Goal: Task Accomplishment & Management: Manage account settings

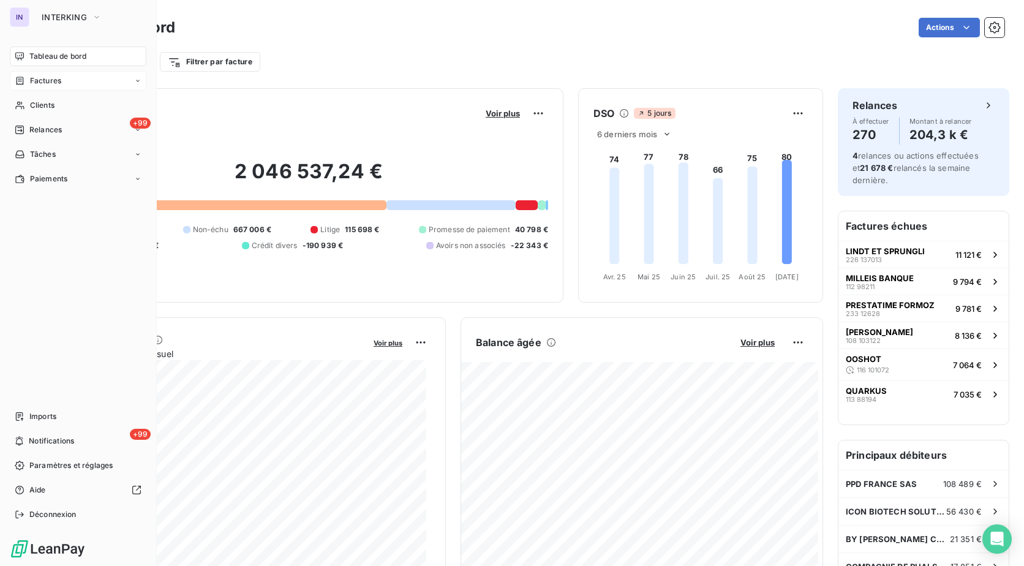
click at [46, 81] on span "Factures" at bounding box center [45, 80] width 31 height 11
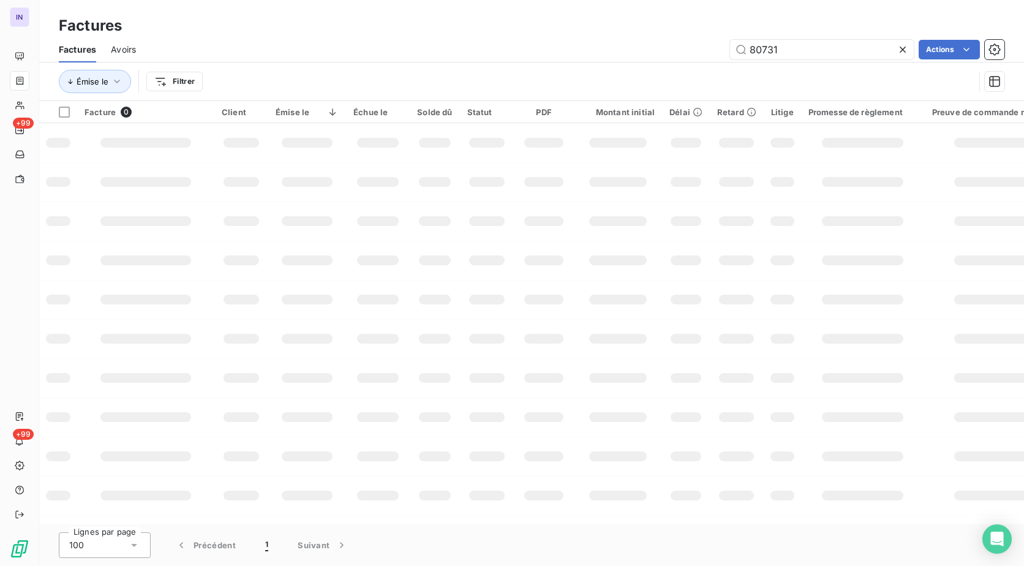
drag, startPoint x: 746, startPoint y: 55, endPoint x: 667, endPoint y: 62, distance: 78.8
click at [667, 64] on div "Factures Avoirs 80731 Actions Émise le Filtrer" at bounding box center [531, 69] width 985 height 64
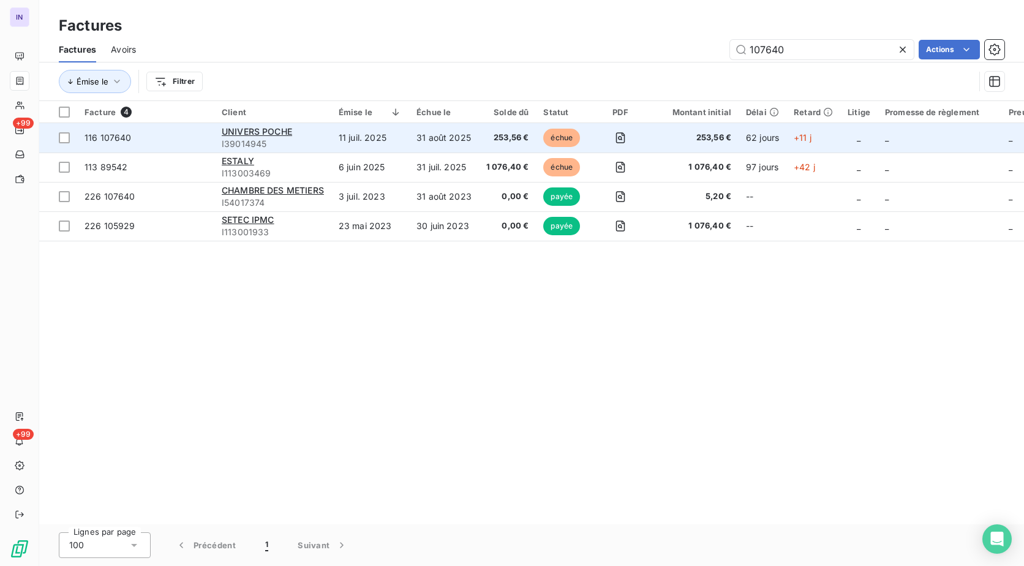
type input "107640"
click at [274, 126] on div "UNIVERS POCHE" at bounding box center [273, 132] width 102 height 12
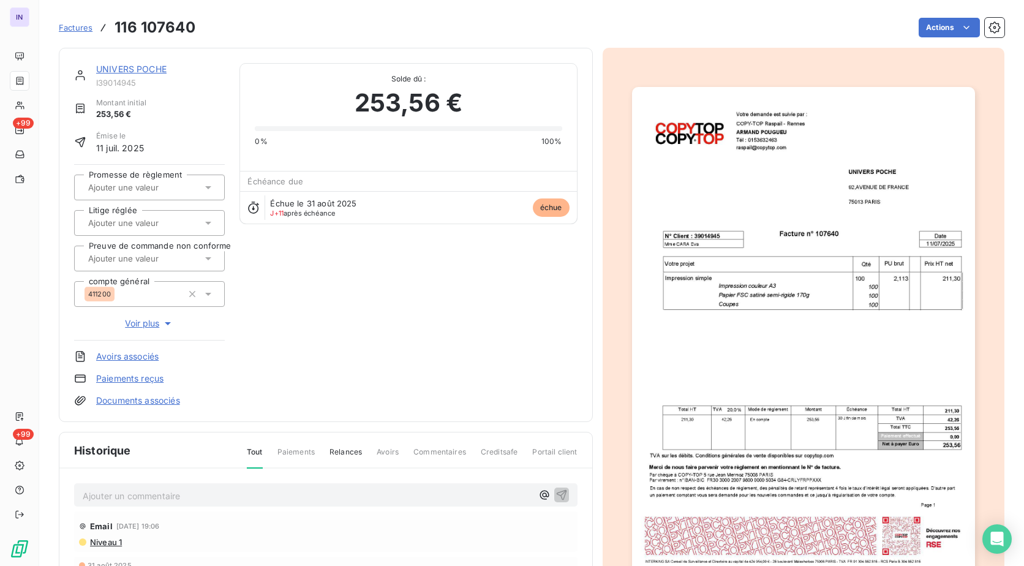
click at [145, 66] on link "UNIVERS POCHE" at bounding box center [131, 69] width 70 height 10
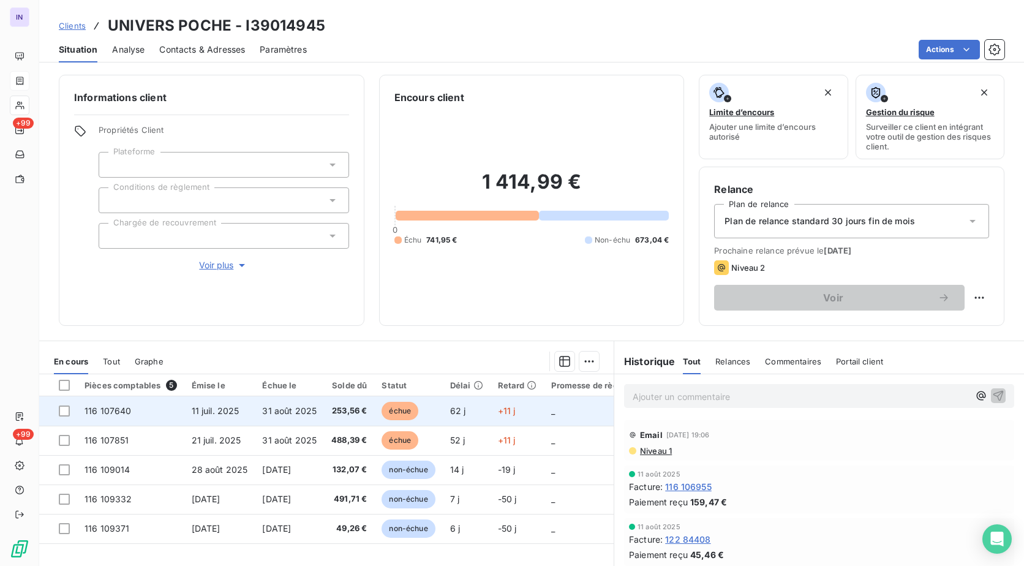
click at [256, 409] on td "31 août 2025" at bounding box center [289, 410] width 69 height 29
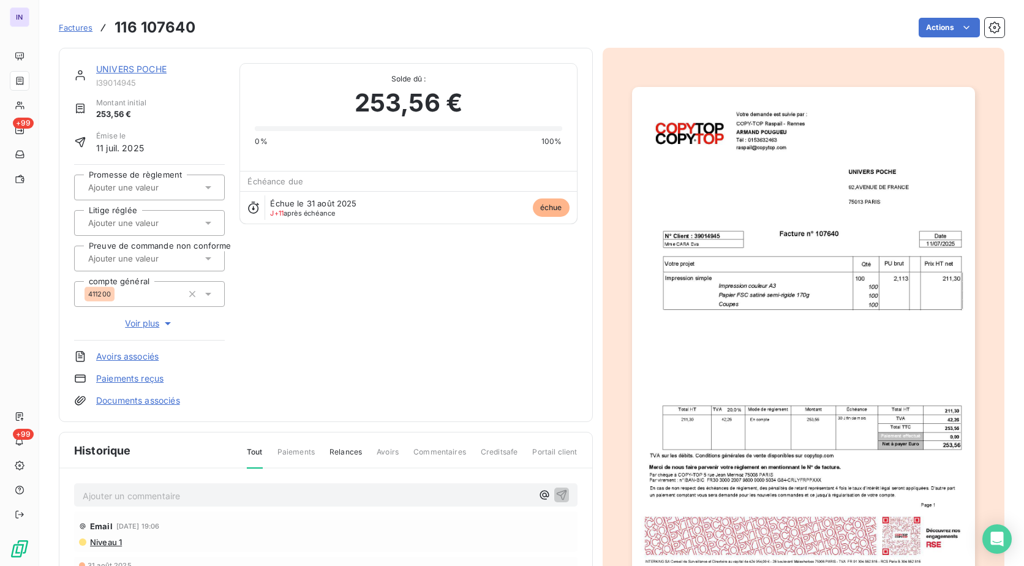
click at [920, 29] on html "IN +99 +99 Factures 116 107640 Actions UNIVERS POCHE I39014945 Montant initial …" at bounding box center [512, 283] width 1024 height 566
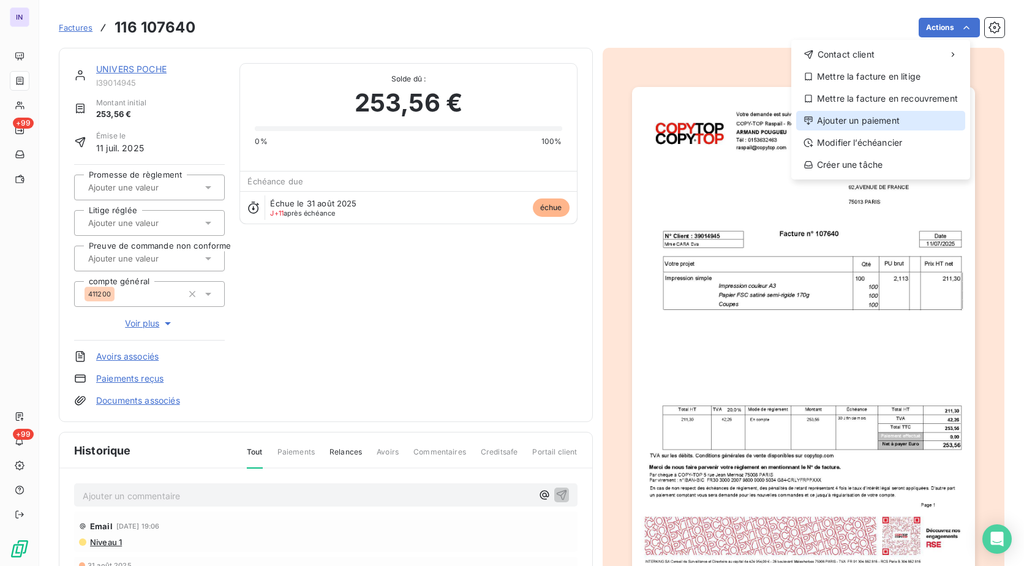
click at [854, 119] on div "Ajouter un paiement" at bounding box center [880, 121] width 169 height 20
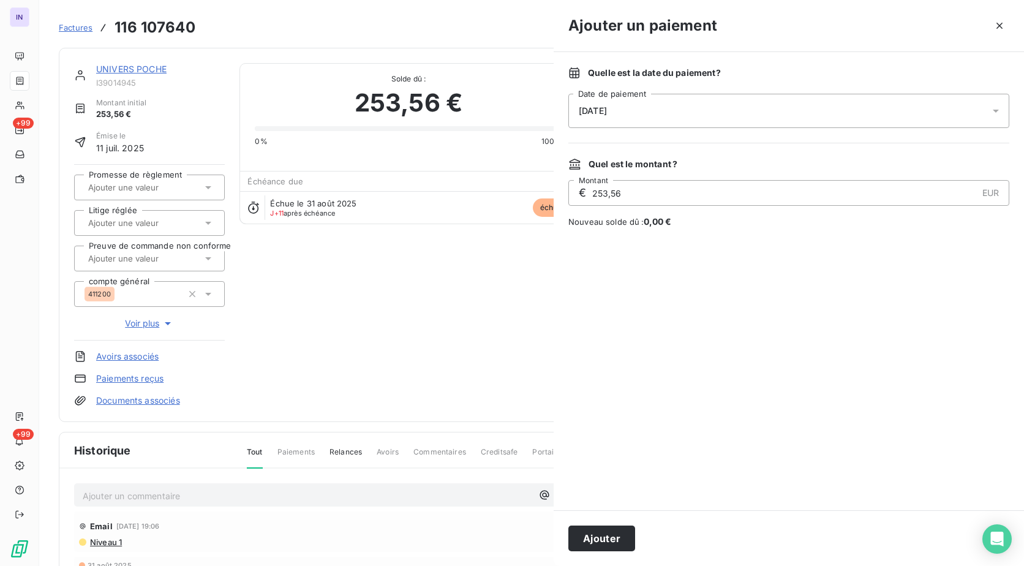
click at [748, 114] on div "[DATE]" at bounding box center [789, 111] width 441 height 34
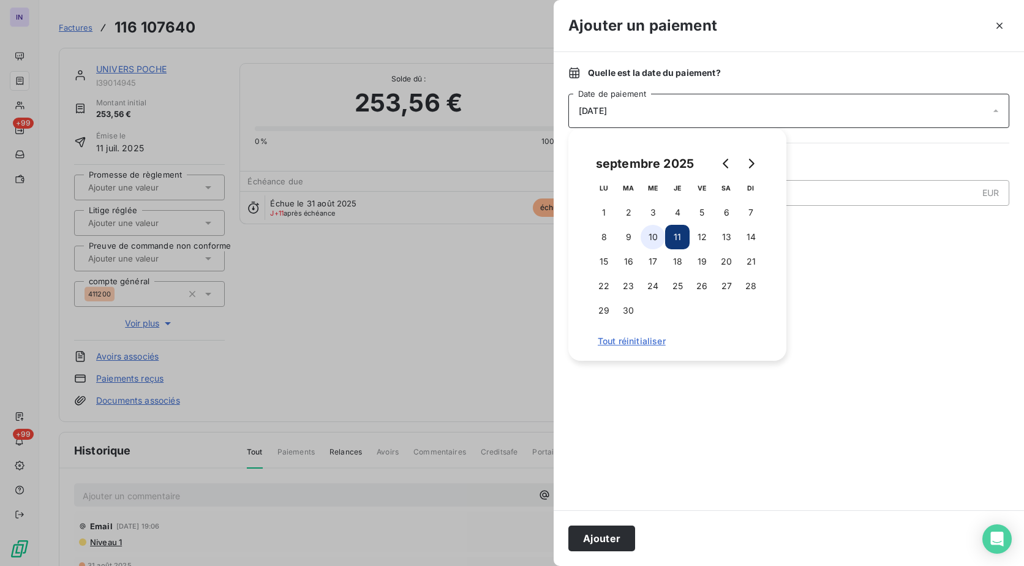
click at [654, 235] on button "10" at bounding box center [653, 237] width 25 height 25
click at [599, 535] on button "Ajouter" at bounding box center [602, 539] width 67 height 26
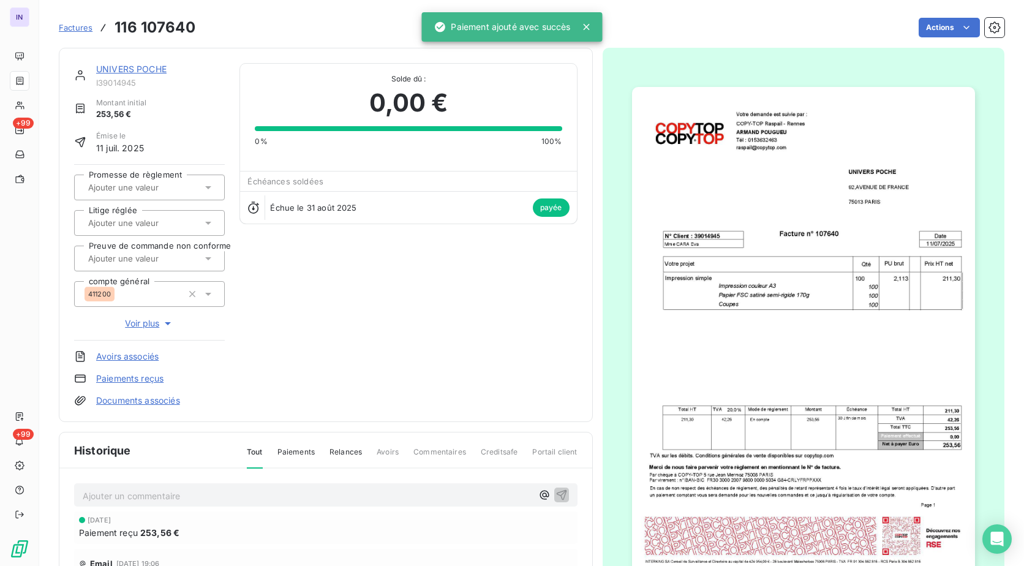
click at [147, 70] on link "UNIVERS POCHE" at bounding box center [131, 69] width 70 height 10
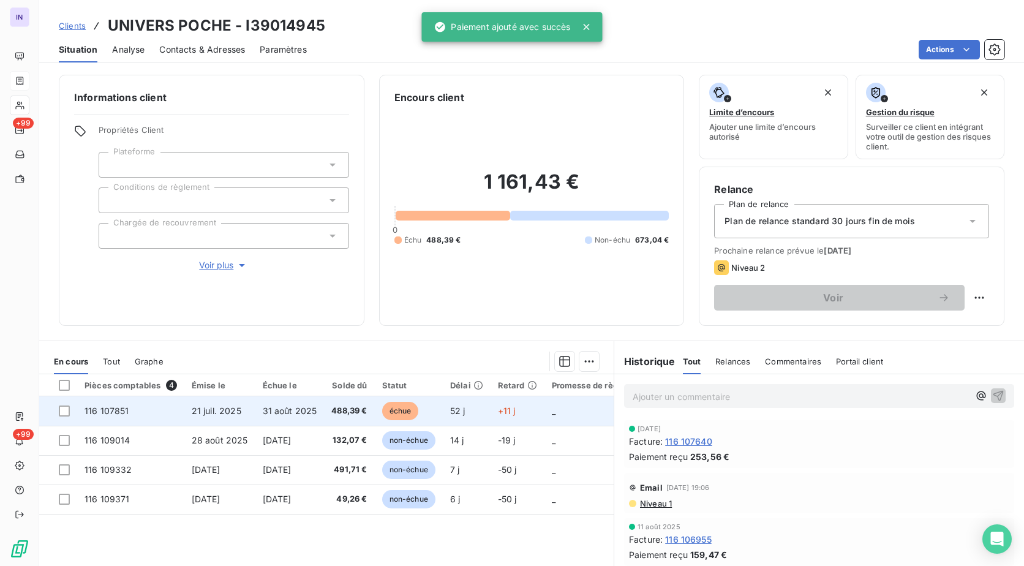
click at [319, 408] on td "31 août 2025" at bounding box center [289, 410] width 69 height 29
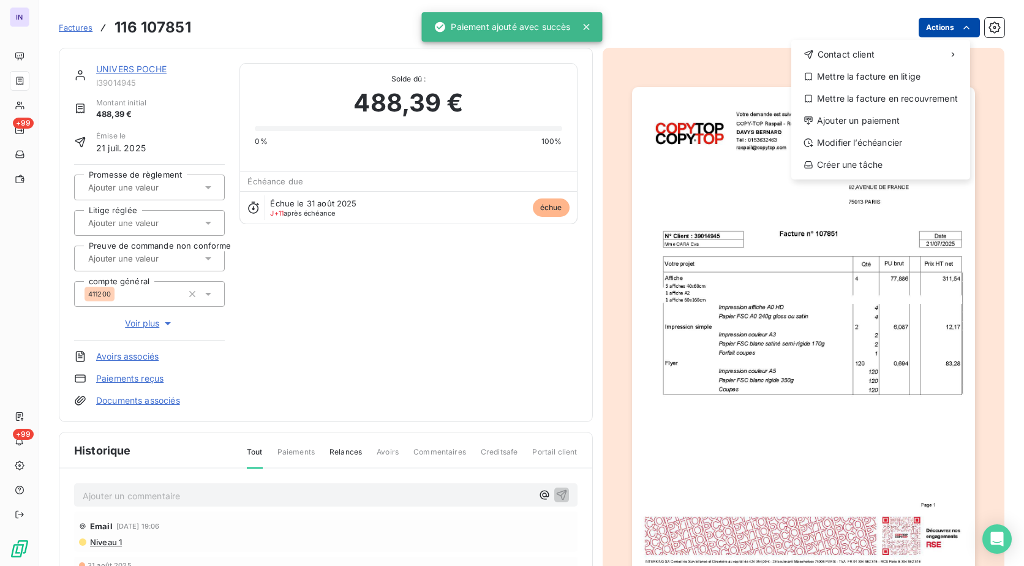
click at [937, 25] on html "IN +99 +99 Factures [PHONE_NUMBER] Actions Contact client Mettre la facture en …" at bounding box center [512, 283] width 1024 height 566
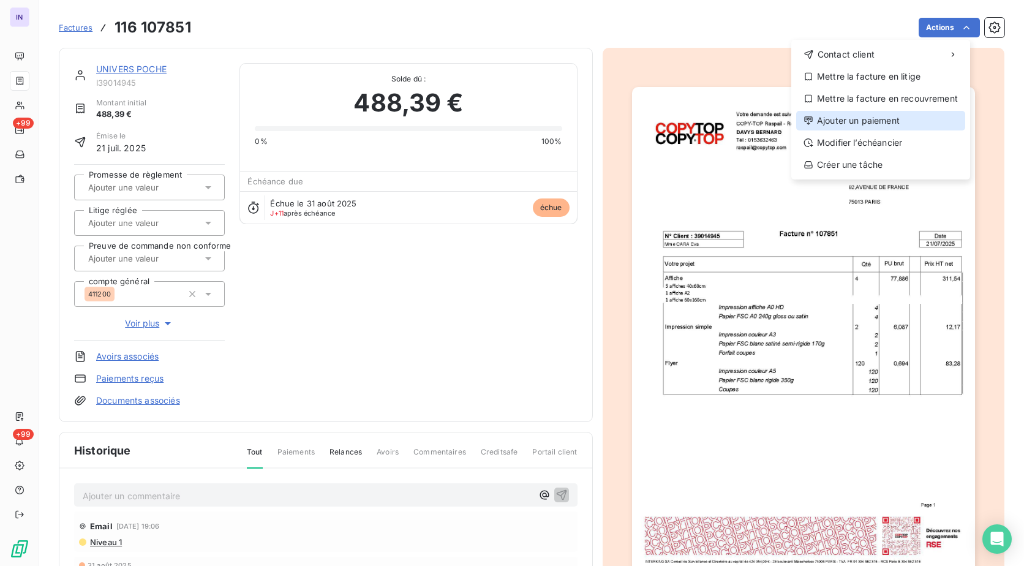
click at [857, 119] on div "Ajouter un paiement" at bounding box center [880, 121] width 169 height 20
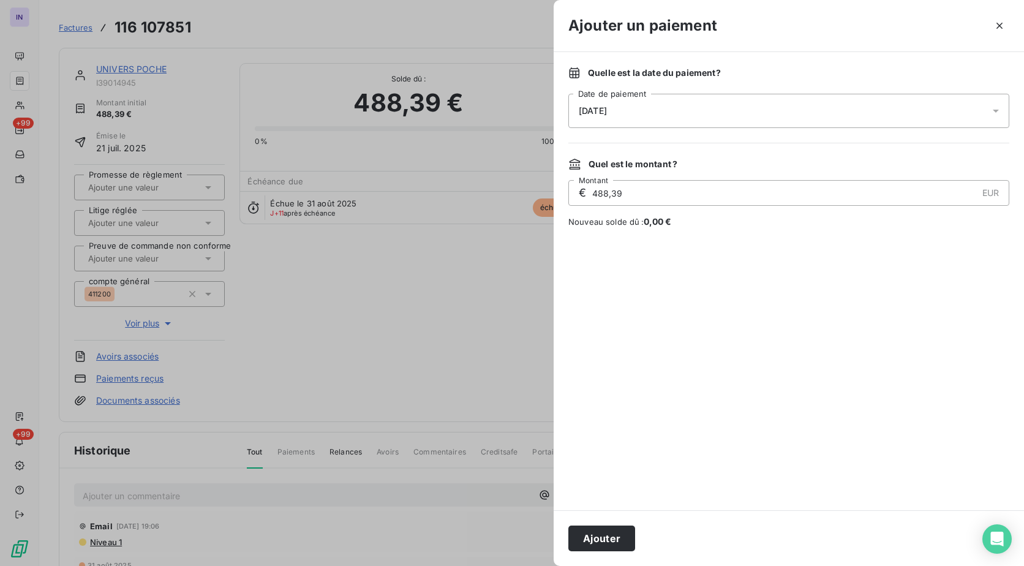
click at [727, 110] on div "[DATE]" at bounding box center [789, 111] width 441 height 34
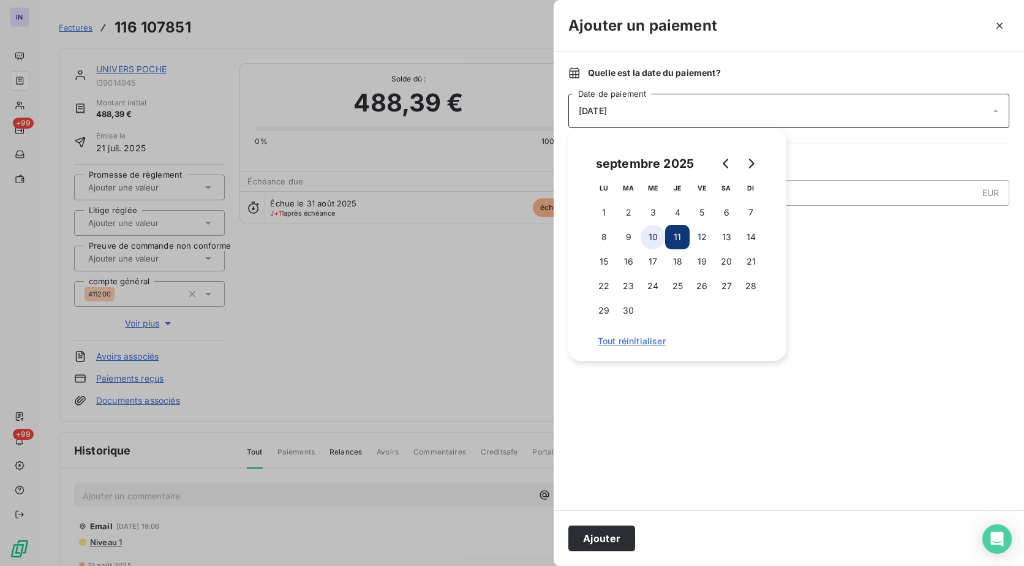
click at [651, 234] on button "10" at bounding box center [653, 237] width 25 height 25
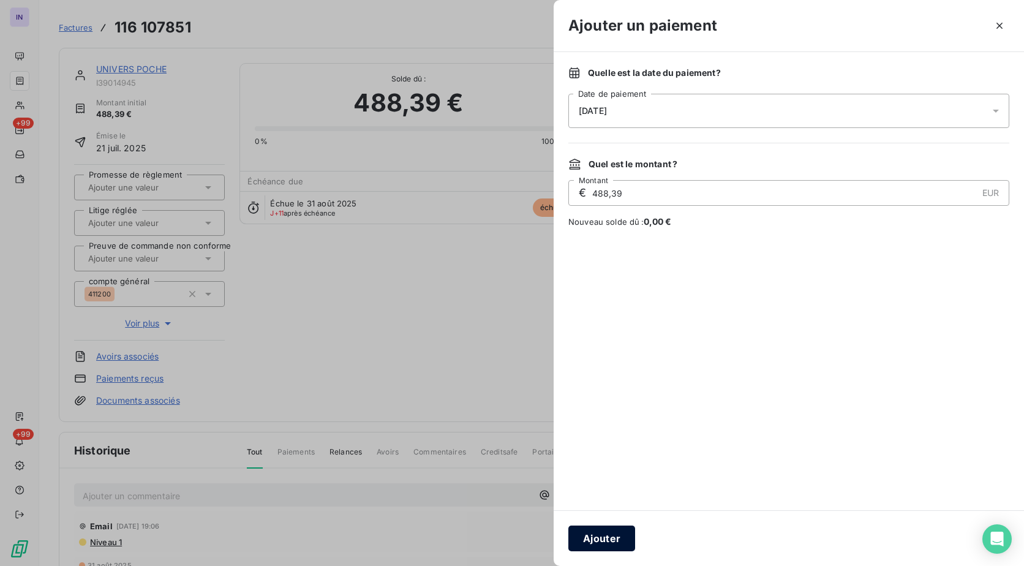
drag, startPoint x: 584, startPoint y: 527, endPoint x: 603, endPoint y: 536, distance: 21.1
click at [585, 527] on button "Ajouter" at bounding box center [602, 539] width 67 height 26
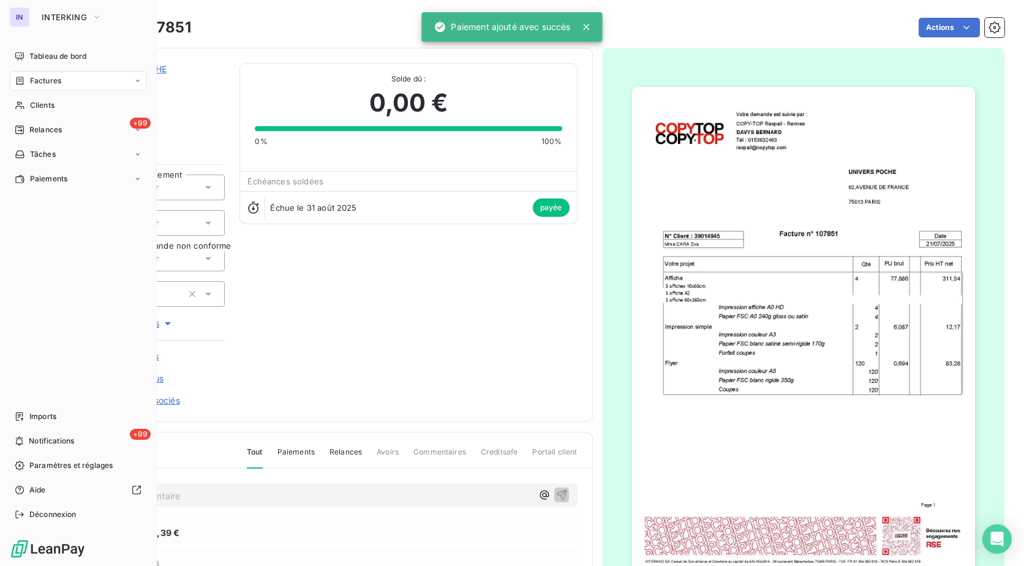
drag, startPoint x: 51, startPoint y: 80, endPoint x: 315, endPoint y: 74, distance: 263.5
click at [51, 80] on span "Factures" at bounding box center [45, 80] width 31 height 11
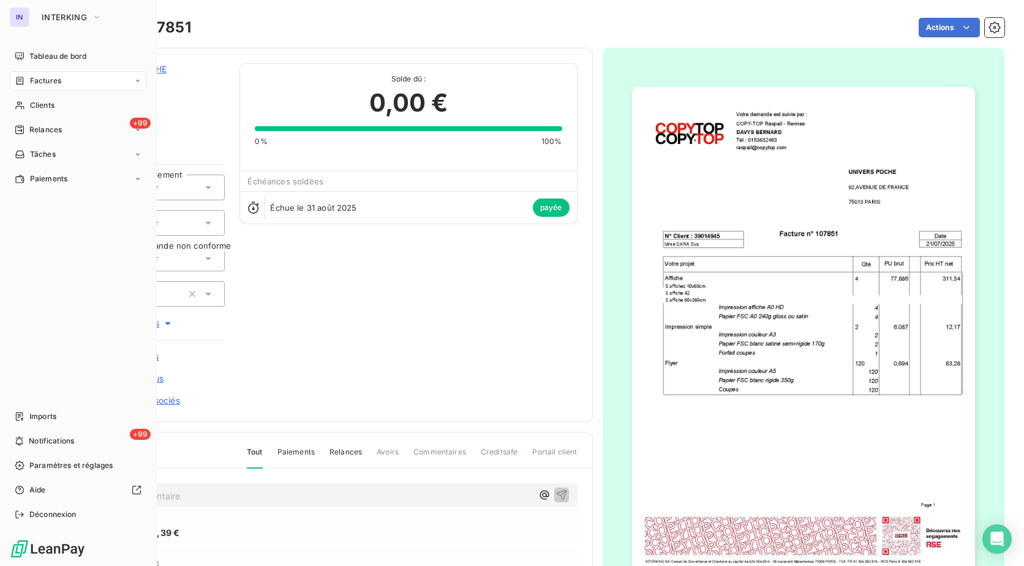
click at [40, 81] on span "Factures" at bounding box center [45, 80] width 31 height 11
click at [48, 104] on span "Factures" at bounding box center [44, 105] width 31 height 11
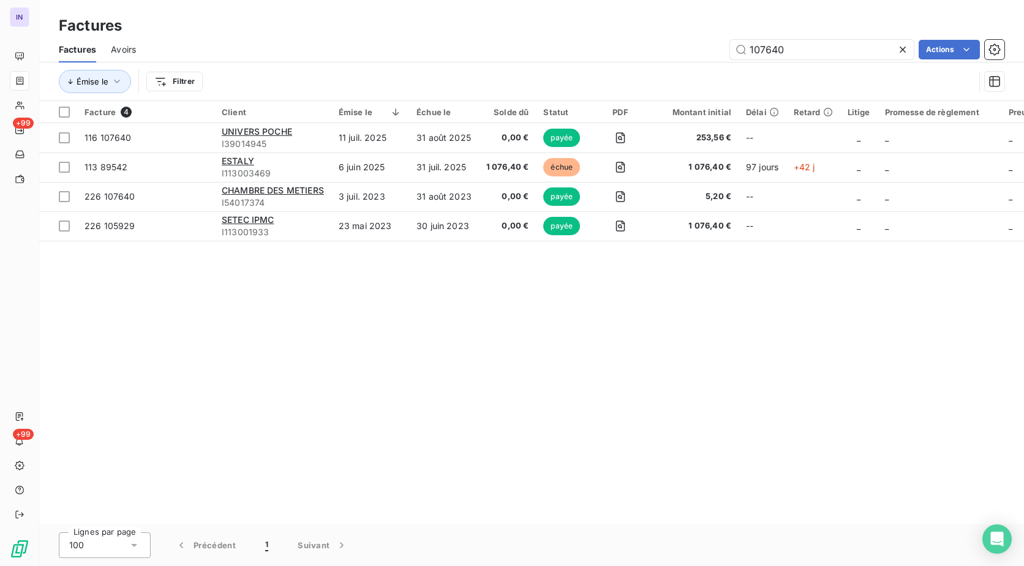
drag, startPoint x: 675, startPoint y: 50, endPoint x: 664, endPoint y: 48, distance: 10.7
click at [656, 52] on div "107640 Actions" at bounding box center [578, 50] width 854 height 20
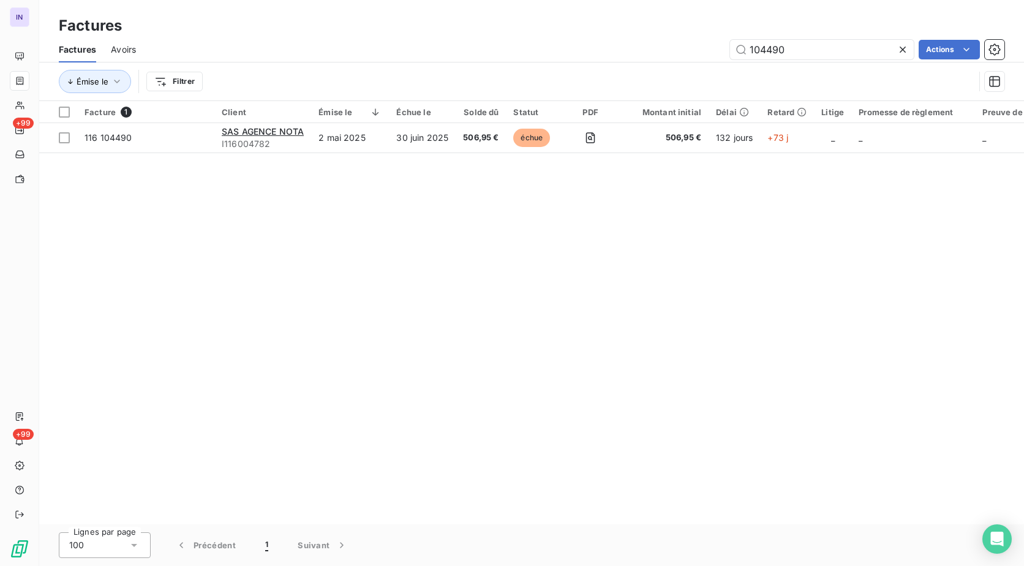
type input "104490"
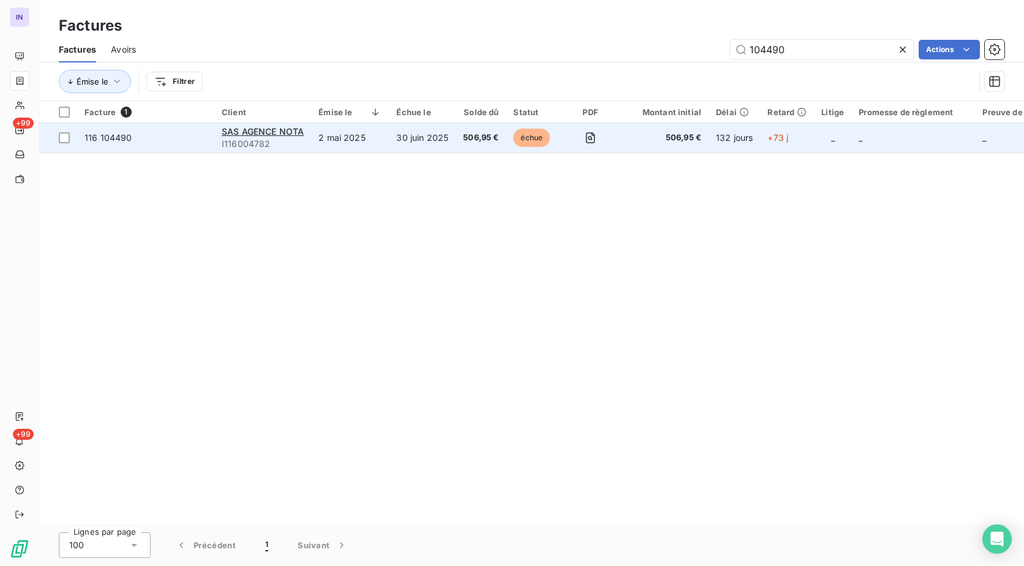
click at [423, 145] on td "30 juin 2025" at bounding box center [422, 137] width 67 height 29
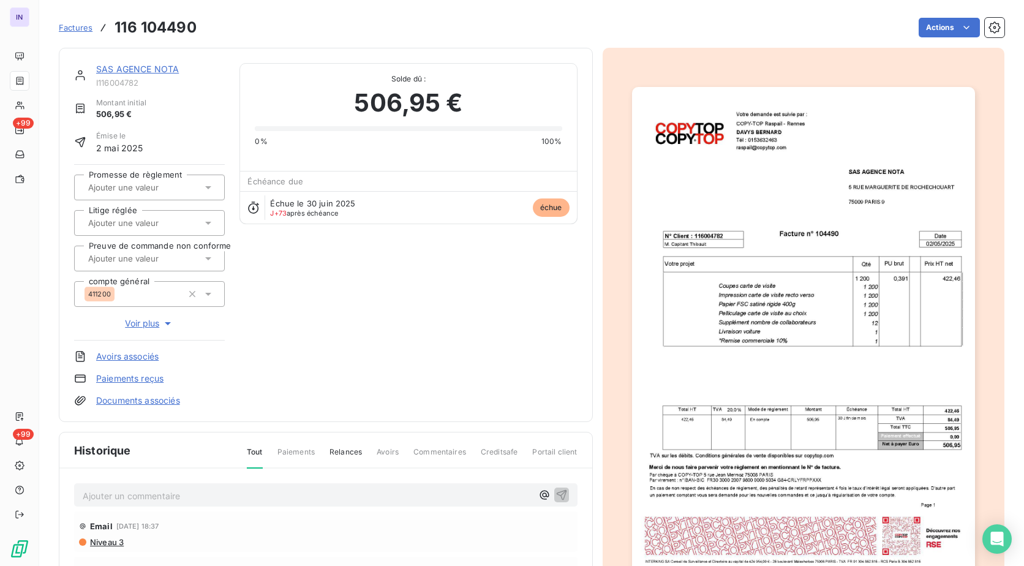
click at [931, 25] on html "IN +99 +99 Factures 116 104490 Actions SAS AGENCE NOTA I116004782 Montant initi…" at bounding box center [512, 283] width 1024 height 566
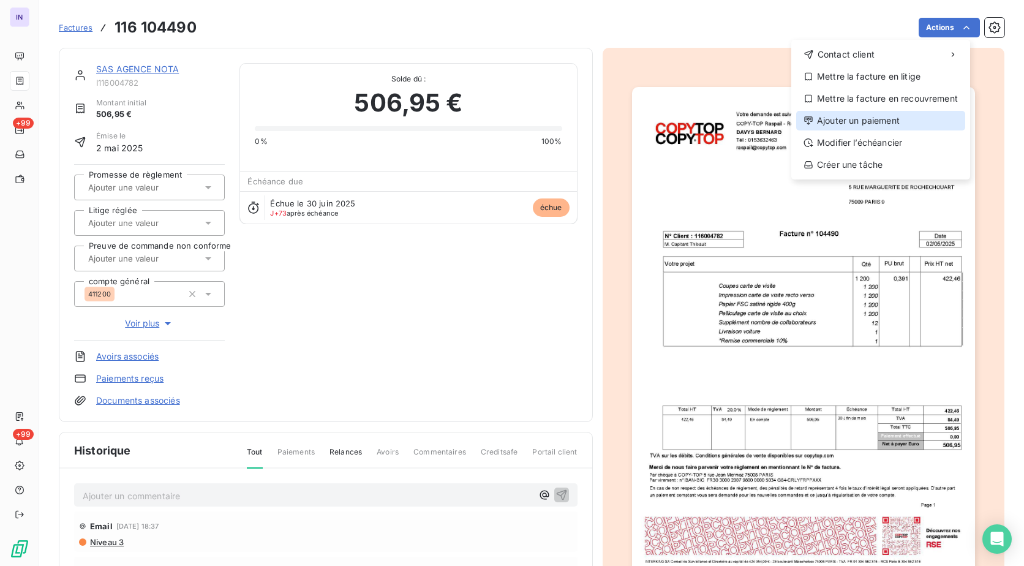
click at [891, 125] on div "Ajouter un paiement" at bounding box center [880, 121] width 169 height 20
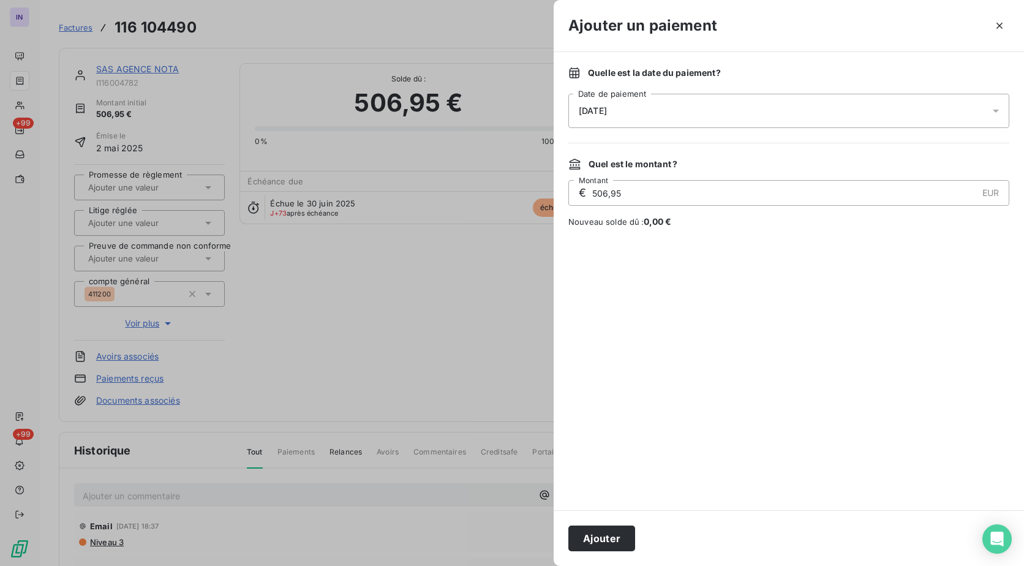
click at [690, 112] on div "[DATE]" at bounding box center [789, 111] width 441 height 34
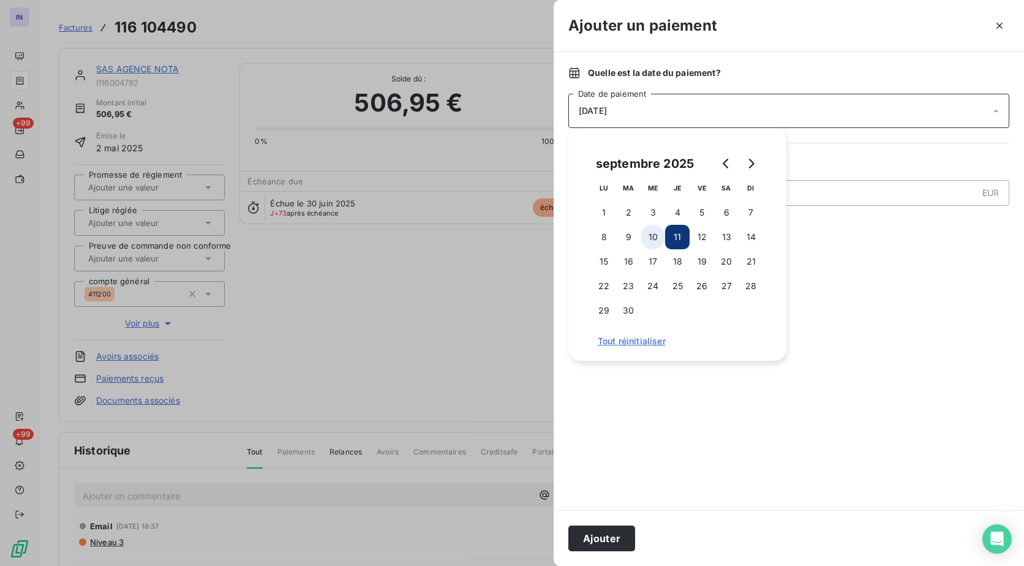
click at [649, 238] on button "10" at bounding box center [653, 237] width 25 height 25
click at [602, 529] on button "Ajouter" at bounding box center [602, 539] width 67 height 26
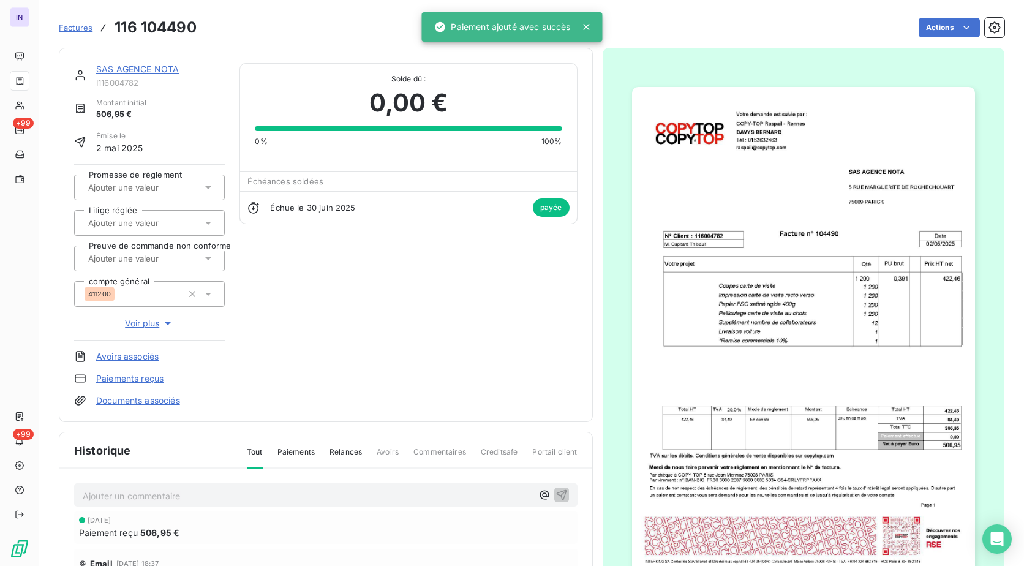
click at [172, 70] on link "SAS AGENCE NOTA" at bounding box center [137, 69] width 83 height 10
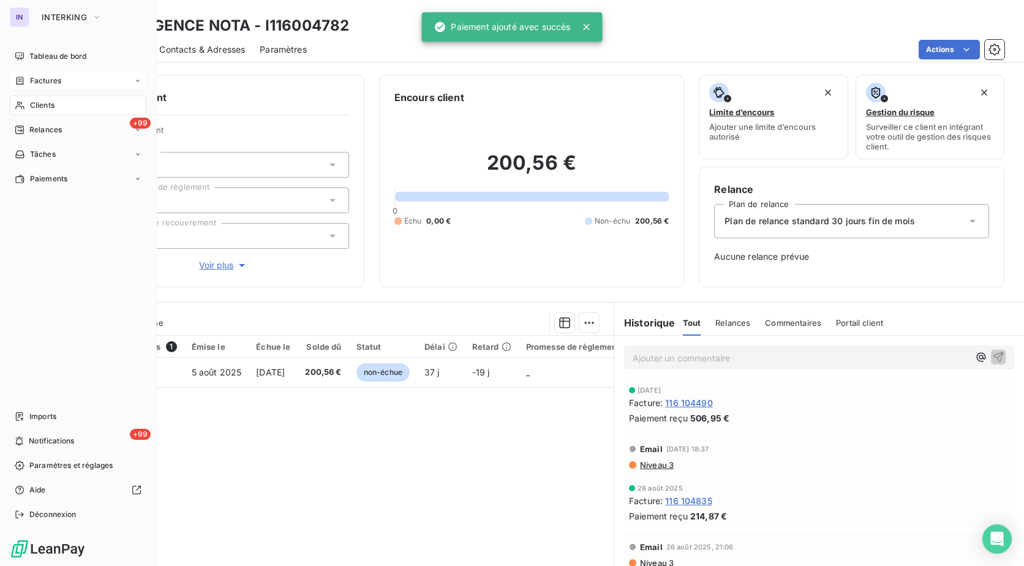
click at [37, 77] on div "Factures" at bounding box center [78, 81] width 137 height 20
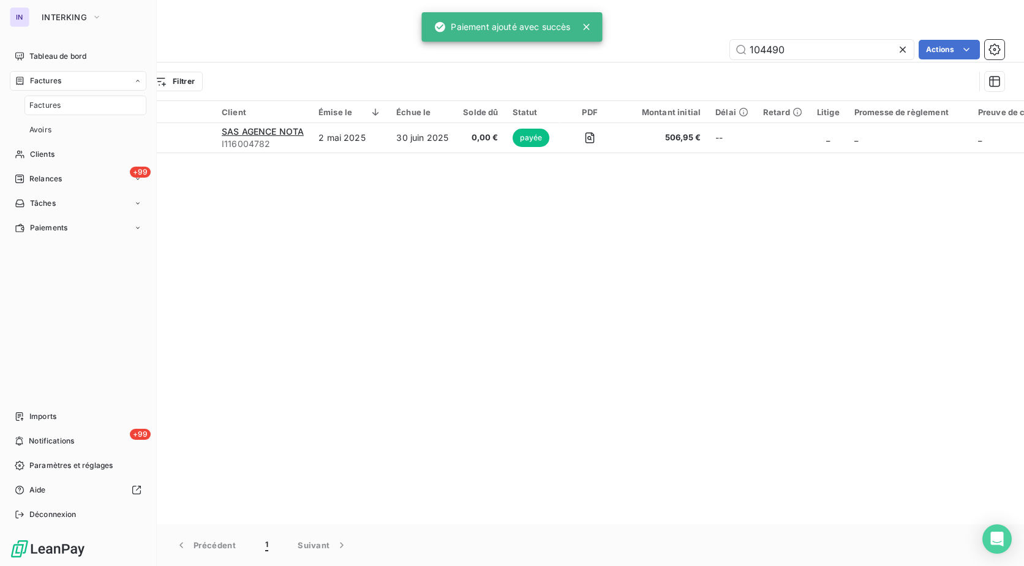
click at [51, 95] on div "Factures Factures Avoirs" at bounding box center [78, 105] width 137 height 69
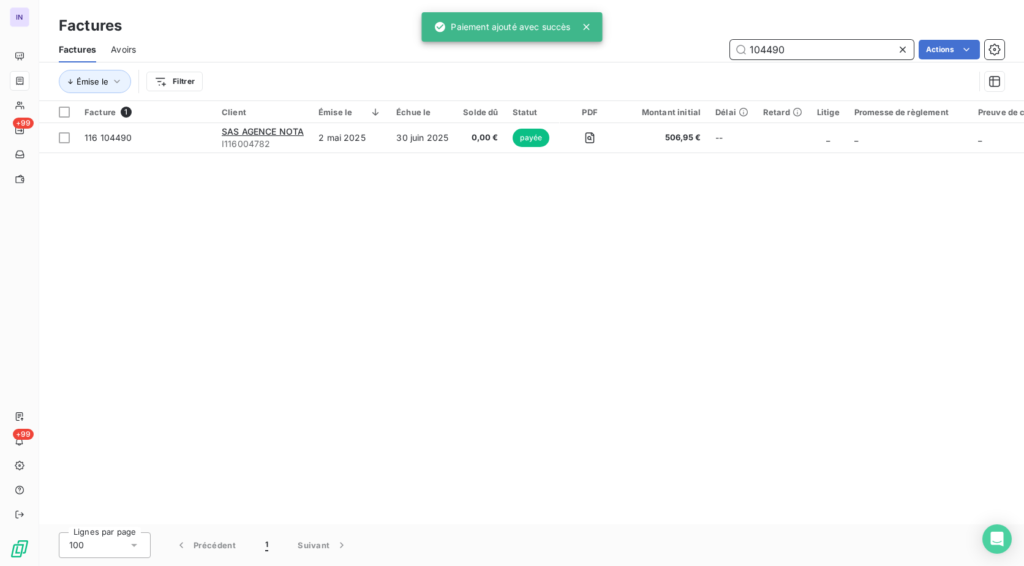
drag, startPoint x: 838, startPoint y: 50, endPoint x: 665, endPoint y: 55, distance: 172.3
click at [665, 55] on div "104490 Actions" at bounding box center [578, 50] width 854 height 20
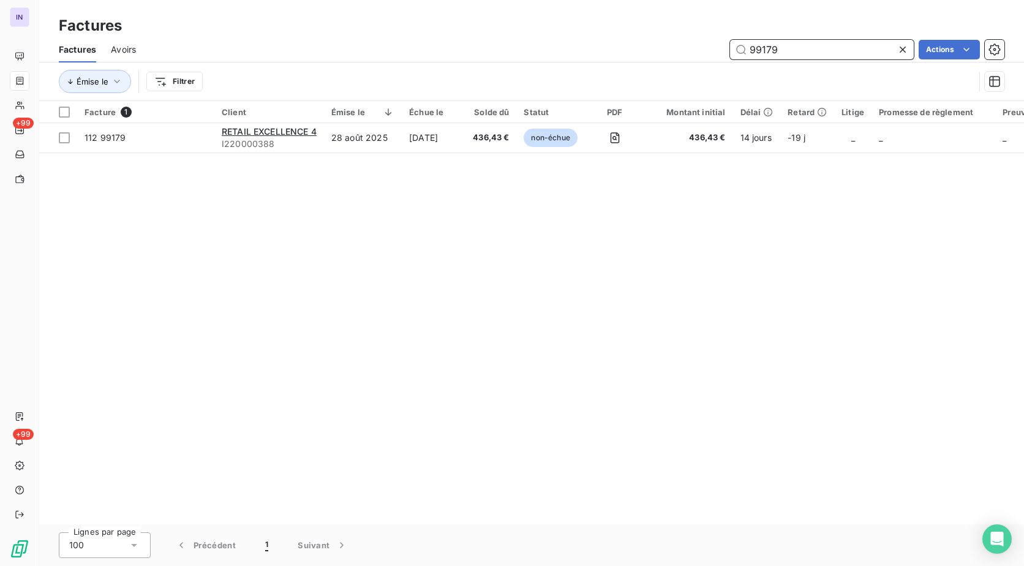
type input "99179"
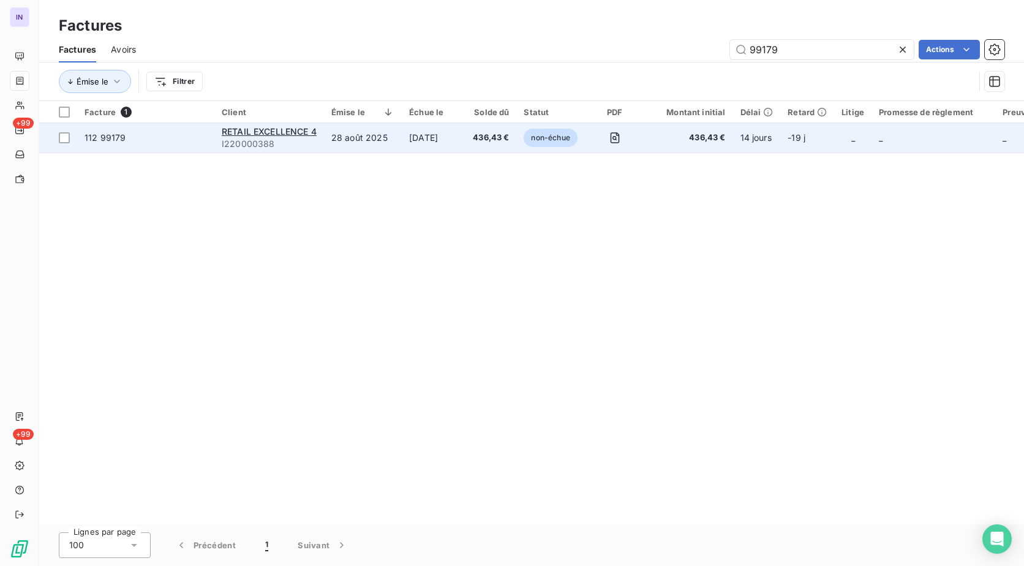
click at [447, 123] on td "[DATE]" at bounding box center [434, 137] width 64 height 29
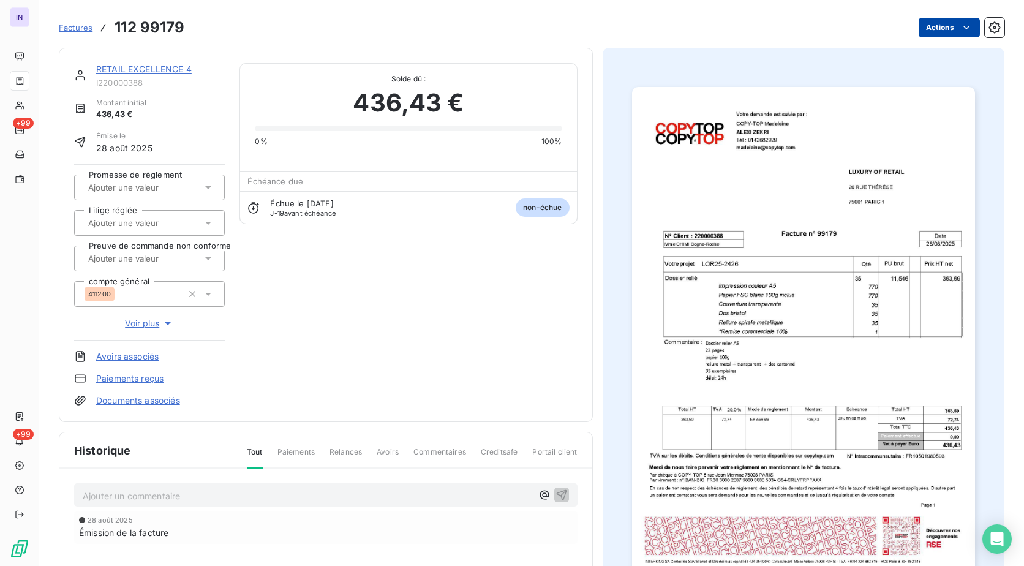
click at [945, 20] on html "IN +99 +99 Factures 112 99179 Actions RETAIL EXCELLENCE 4 I220000388 Montant in…" at bounding box center [512, 283] width 1024 height 566
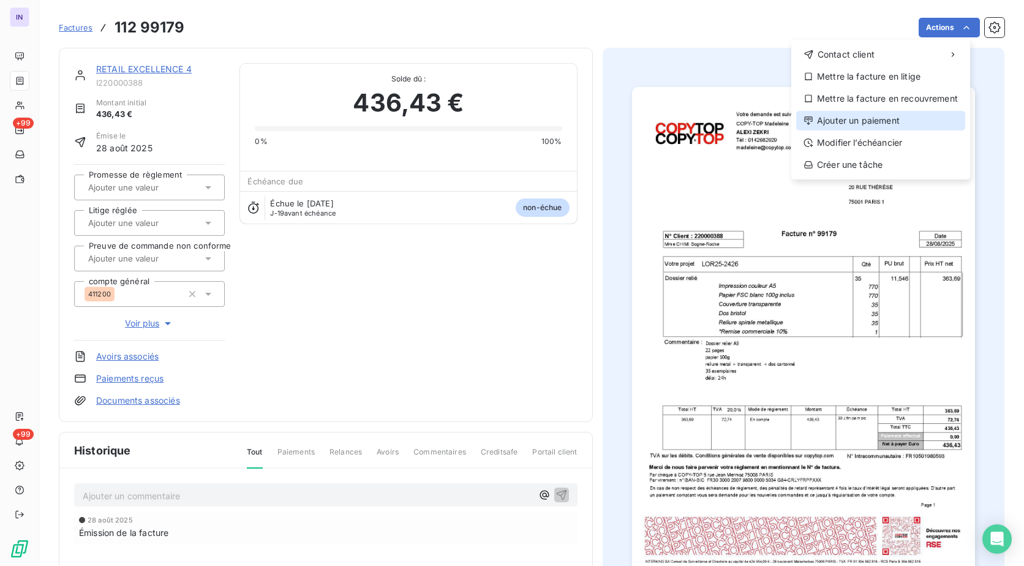
click at [871, 123] on div "Ajouter un paiement" at bounding box center [880, 121] width 169 height 20
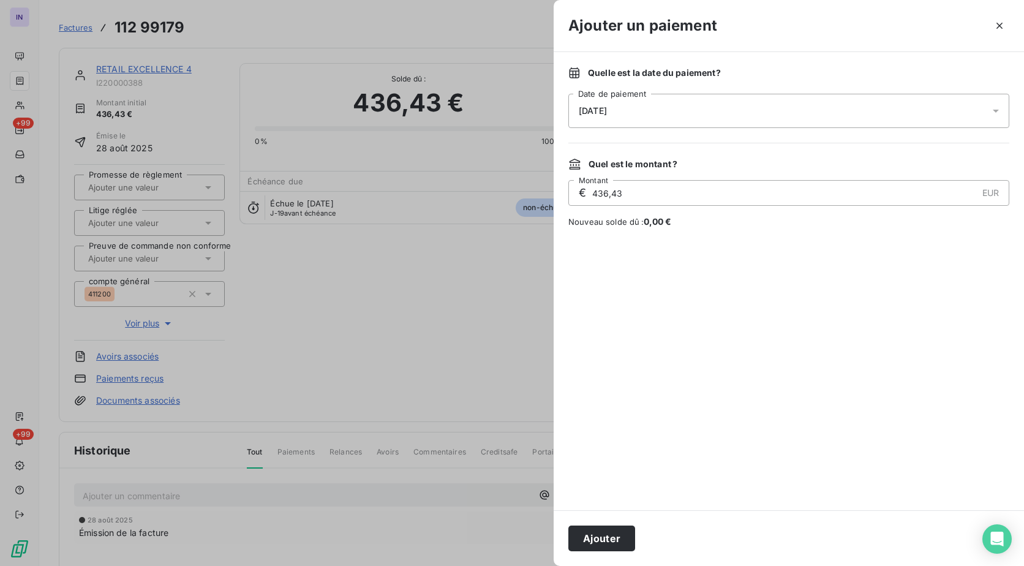
click at [690, 94] on div "[DATE]" at bounding box center [789, 111] width 441 height 34
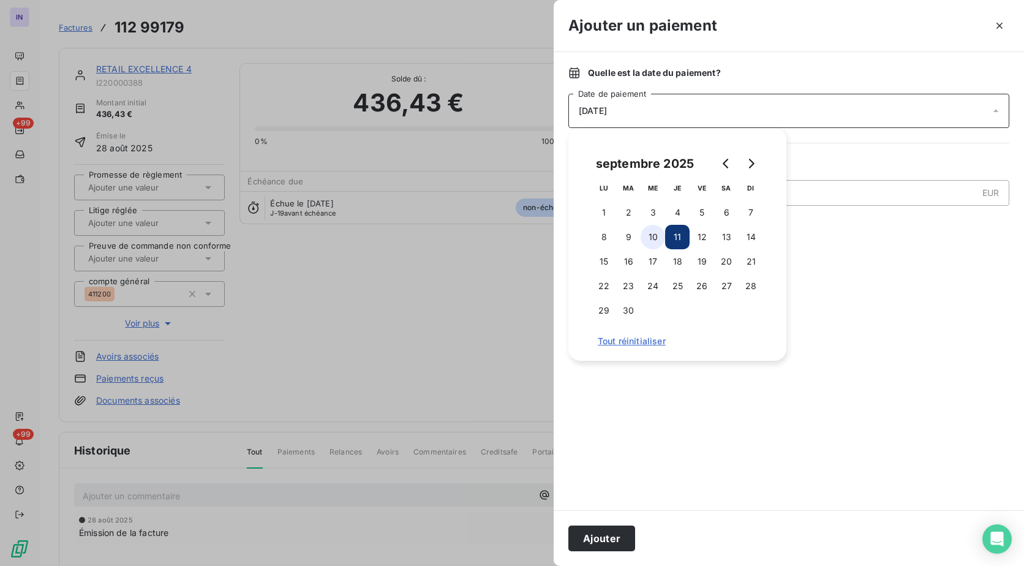
click at [650, 231] on button "10" at bounding box center [653, 237] width 25 height 25
click at [604, 534] on button "Ajouter" at bounding box center [602, 539] width 67 height 26
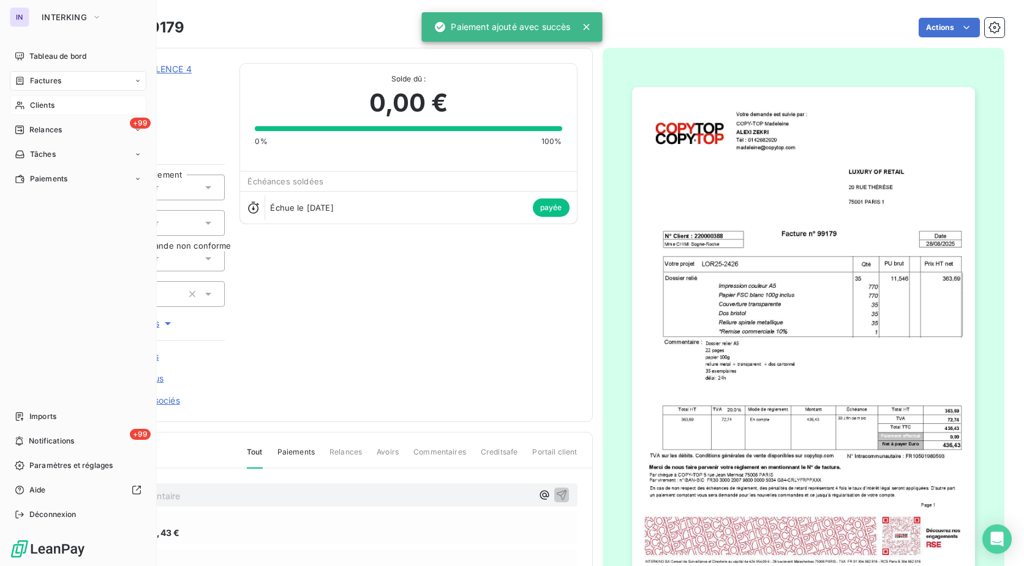
drag, startPoint x: 39, startPoint y: 110, endPoint x: 113, endPoint y: 112, distance: 73.5
click at [39, 110] on span "Clients" at bounding box center [42, 105] width 25 height 11
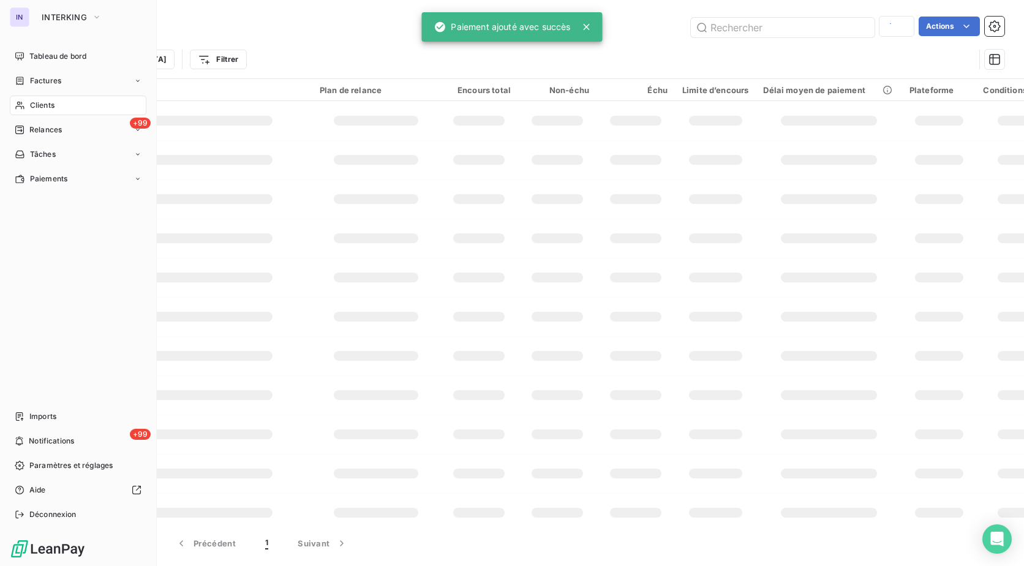
type input "human"
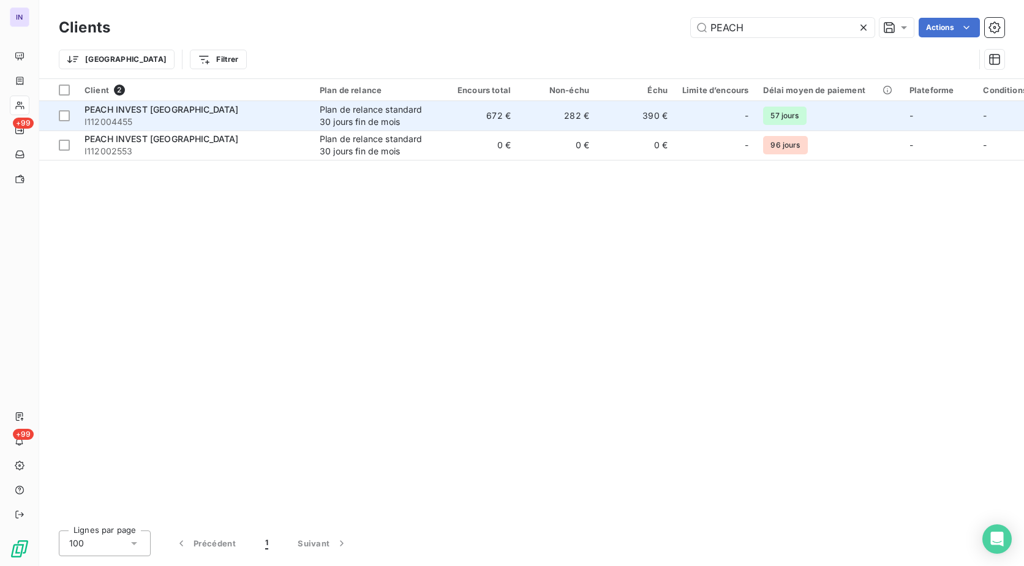
type input "PEACH"
click at [354, 115] on div "Plan de relance standard 30 jours fin de mois" at bounding box center [376, 116] width 113 height 25
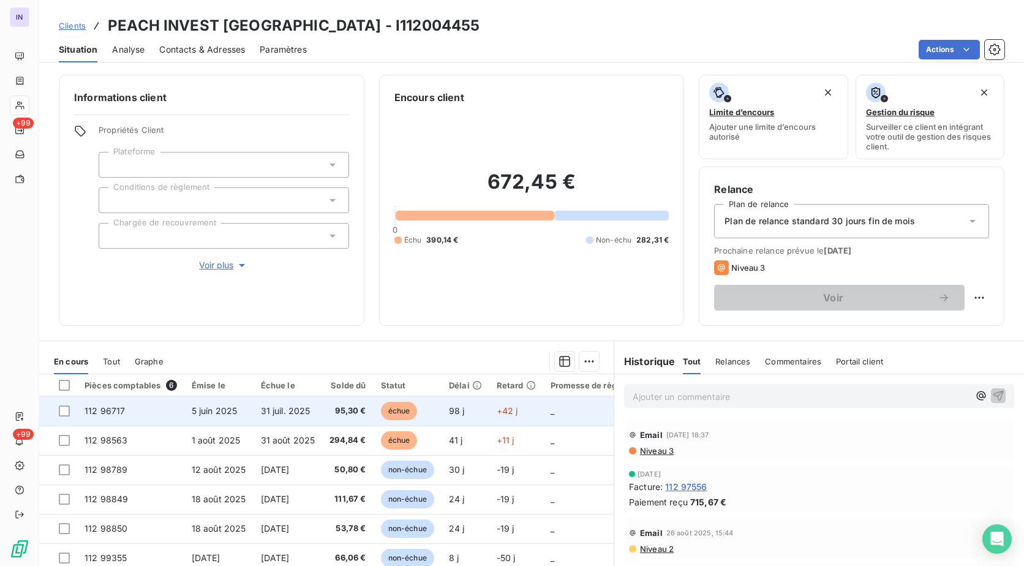
click at [278, 425] on td "31 juil. 2025" at bounding box center [288, 410] width 69 height 29
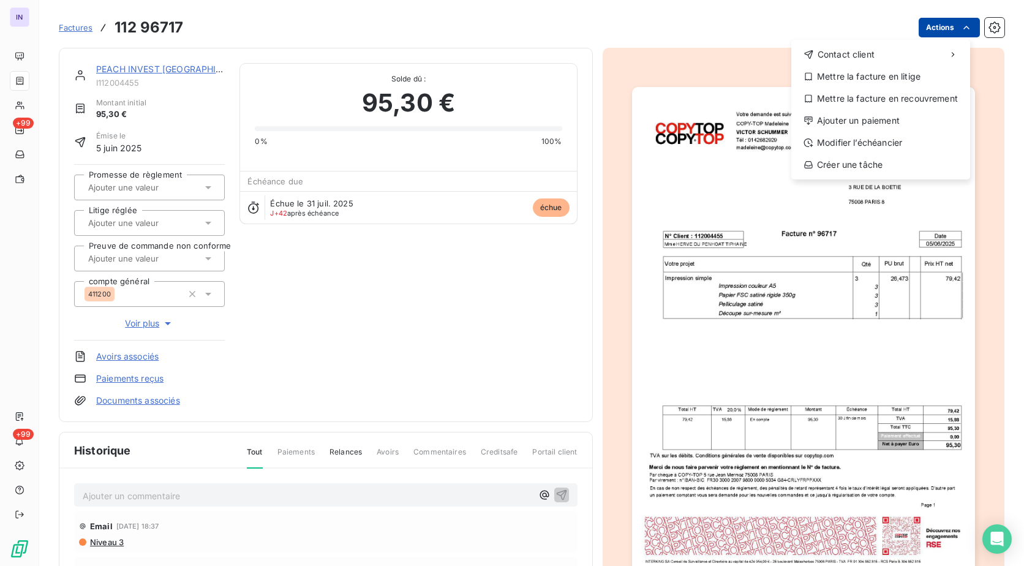
click at [928, 31] on html "IN +99 +99 Factures [PHONE_NUMBER] Actions Contact client Mettre la facture en …" at bounding box center [512, 283] width 1024 height 566
click at [870, 116] on div "Ajouter un paiement" at bounding box center [880, 121] width 169 height 20
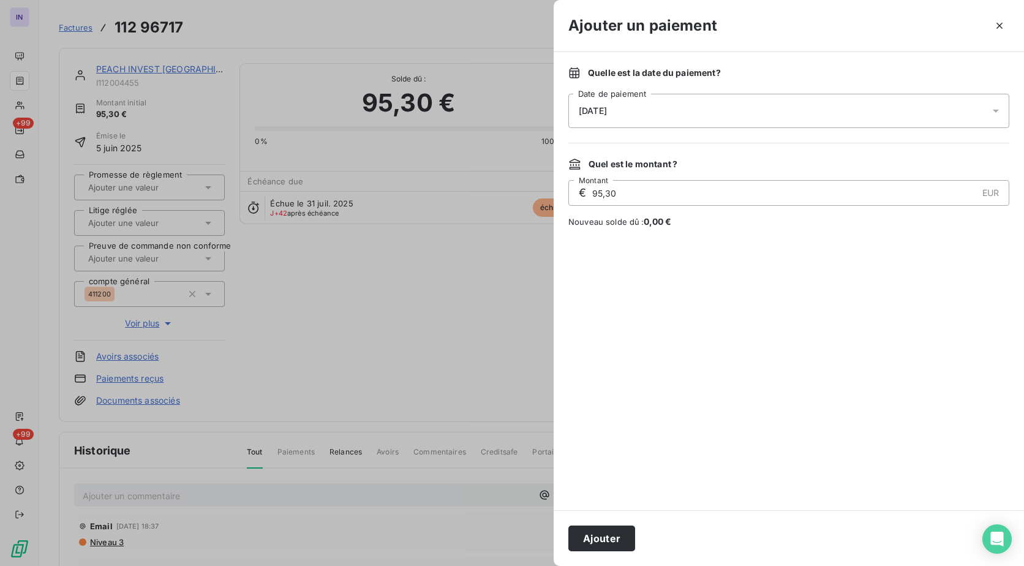
click at [733, 113] on div "[DATE]" at bounding box center [789, 111] width 441 height 34
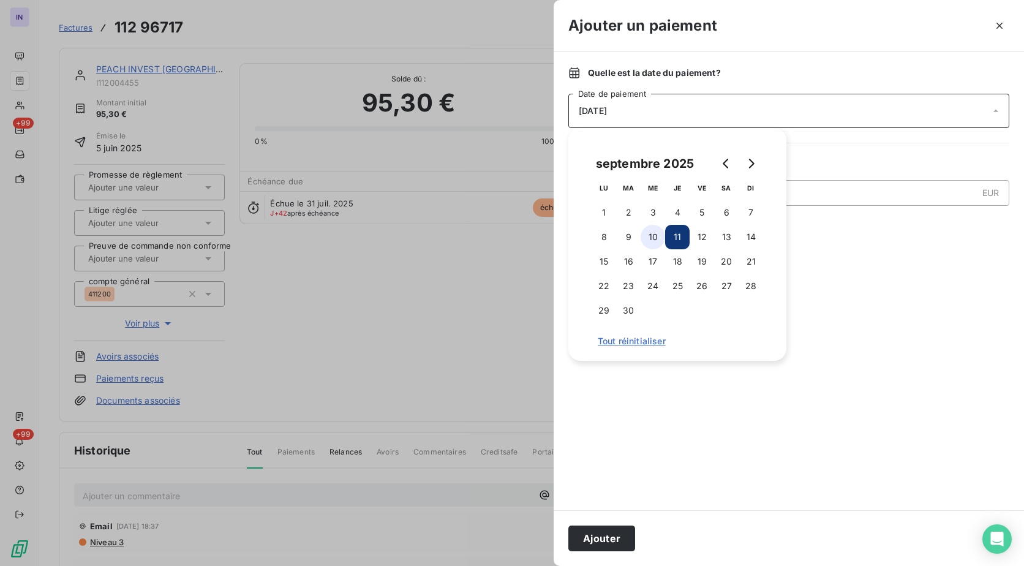
click at [652, 236] on button "10" at bounding box center [653, 237] width 25 height 25
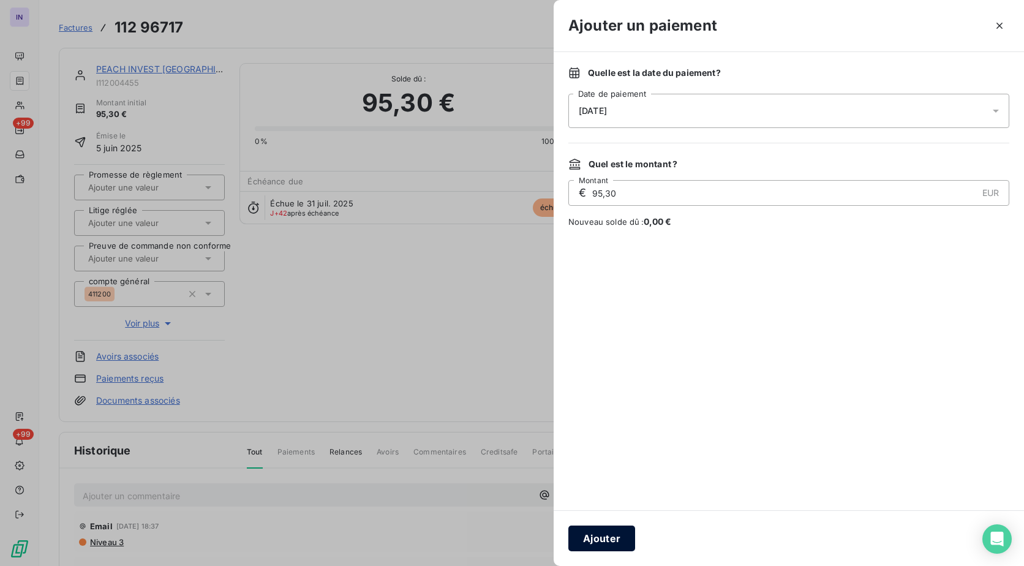
click at [607, 535] on button "Ajouter" at bounding box center [602, 539] width 67 height 26
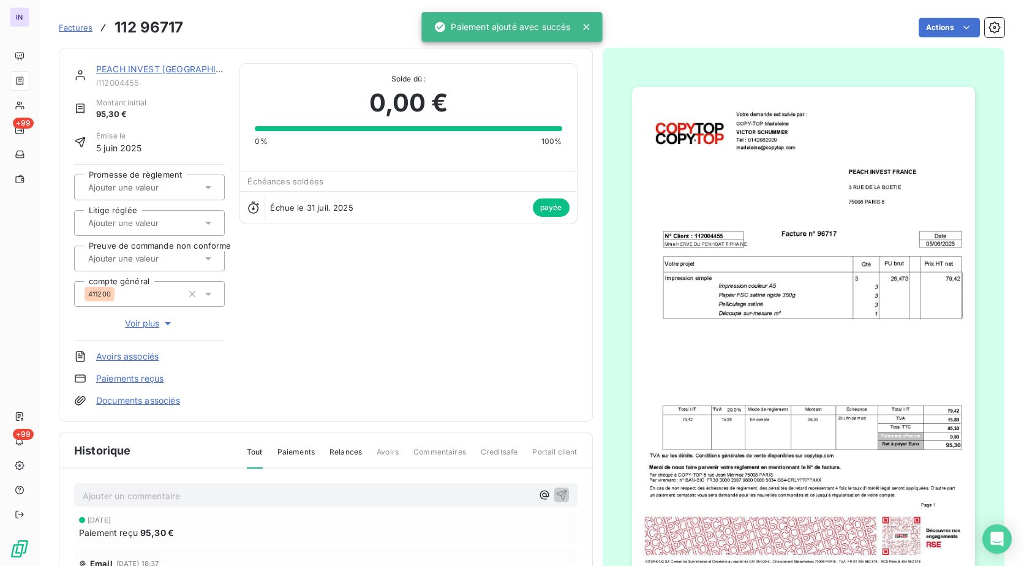
click at [186, 66] on link "PEACH INVEST [GEOGRAPHIC_DATA]" at bounding box center [174, 69] width 156 height 10
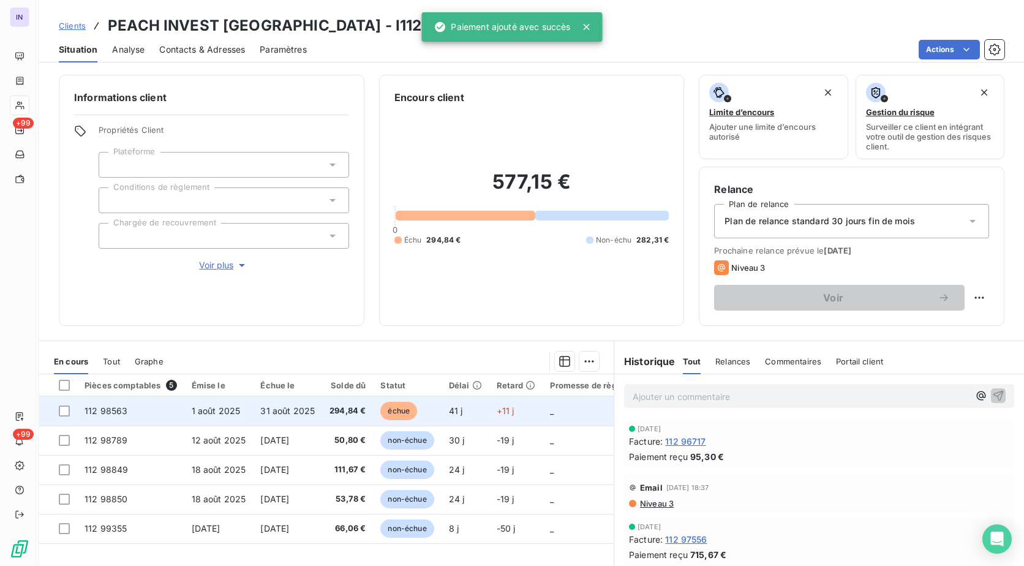
click at [347, 404] on td "294,84 €" at bounding box center [347, 410] width 51 height 29
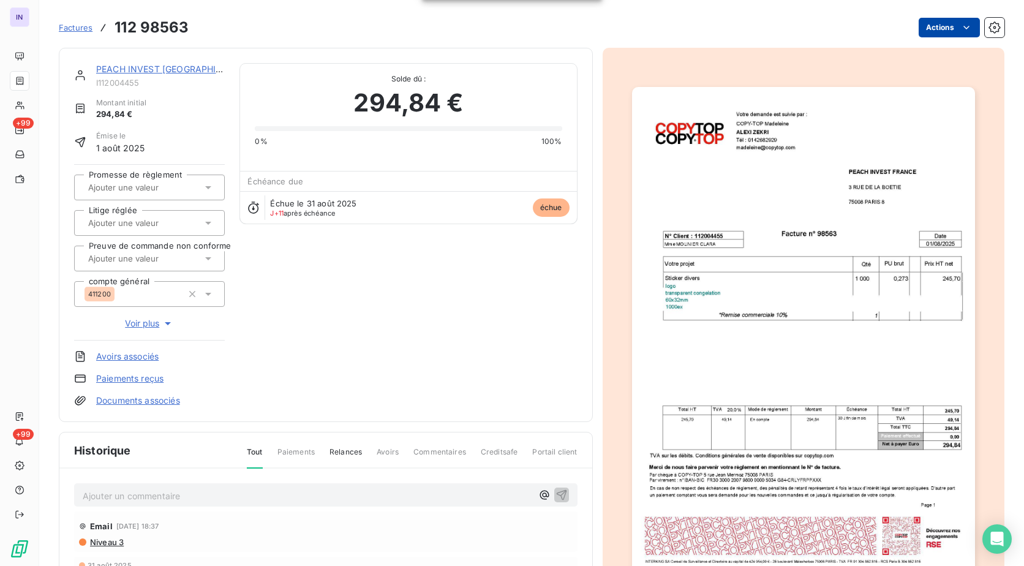
click at [935, 30] on html "IN +99 +99 Factures 112 98563 Actions PEACH INVEST [GEOGRAPHIC_DATA] I112004455…" at bounding box center [512, 283] width 1024 height 566
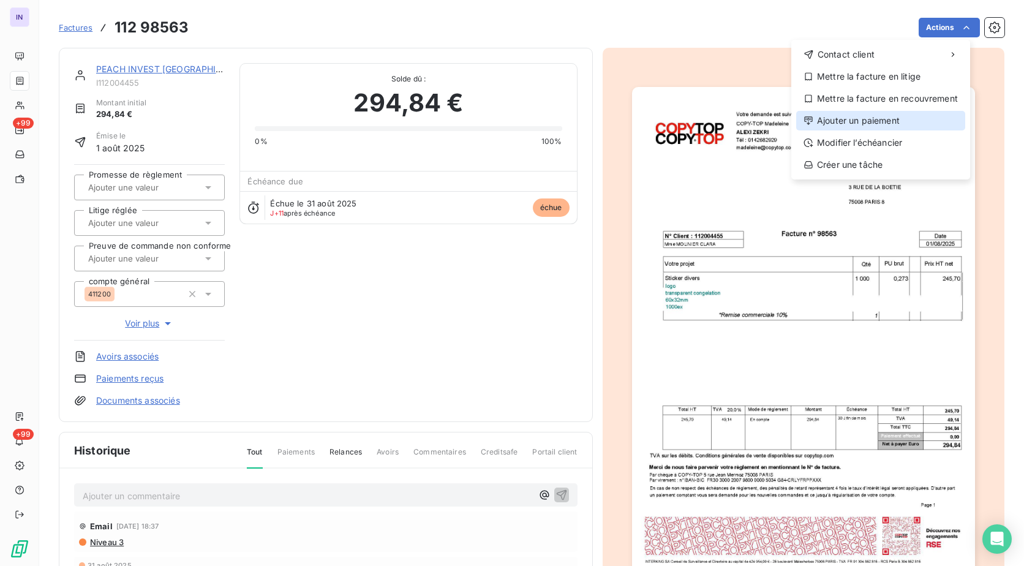
click at [865, 124] on div "Ajouter un paiement" at bounding box center [880, 121] width 169 height 20
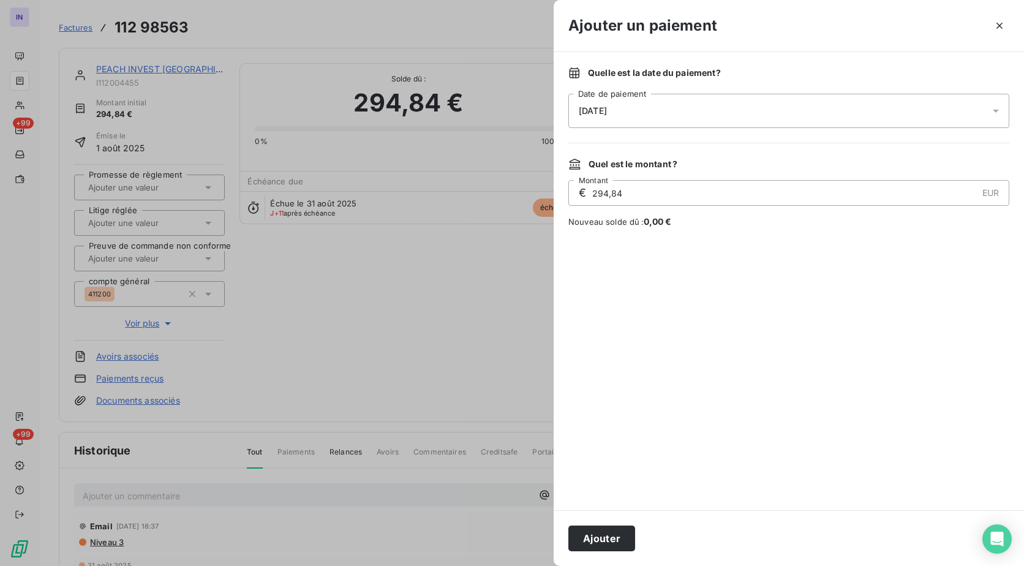
click at [642, 117] on div "[DATE]" at bounding box center [789, 111] width 441 height 34
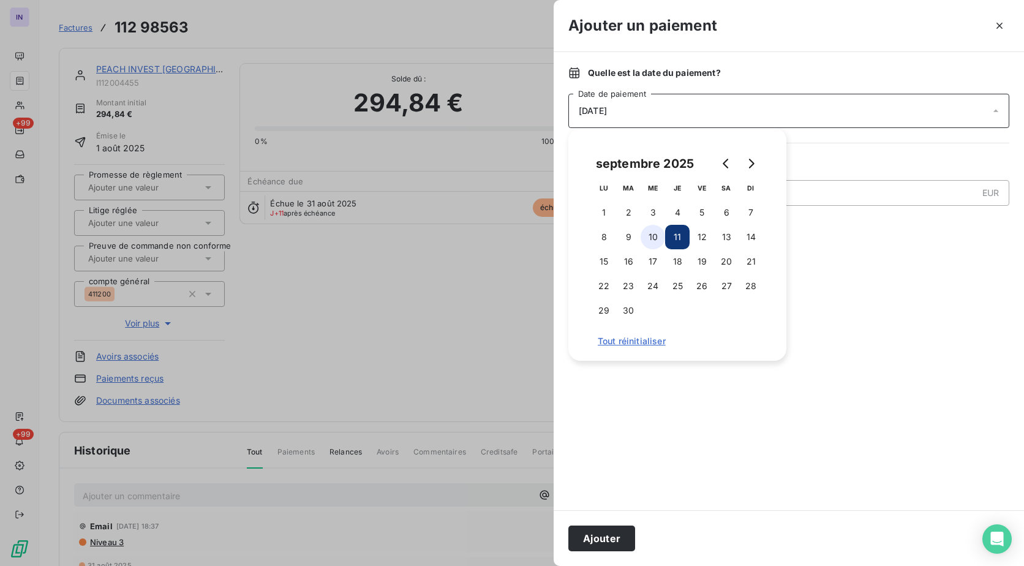
click at [650, 241] on button "10" at bounding box center [653, 237] width 25 height 25
click at [601, 537] on button "Ajouter" at bounding box center [602, 539] width 67 height 26
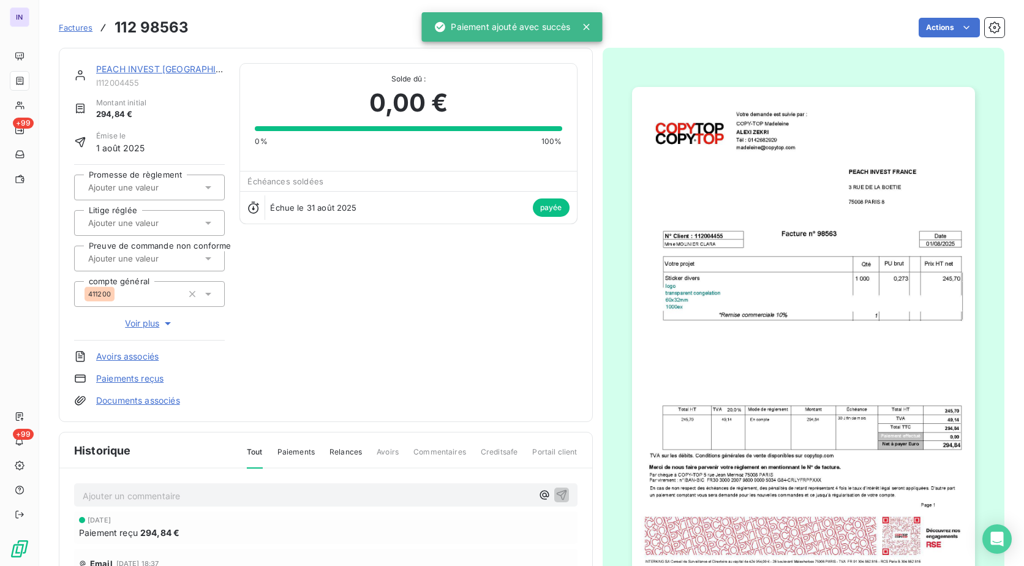
click at [162, 71] on link "PEACH INVEST [GEOGRAPHIC_DATA]" at bounding box center [174, 69] width 156 height 10
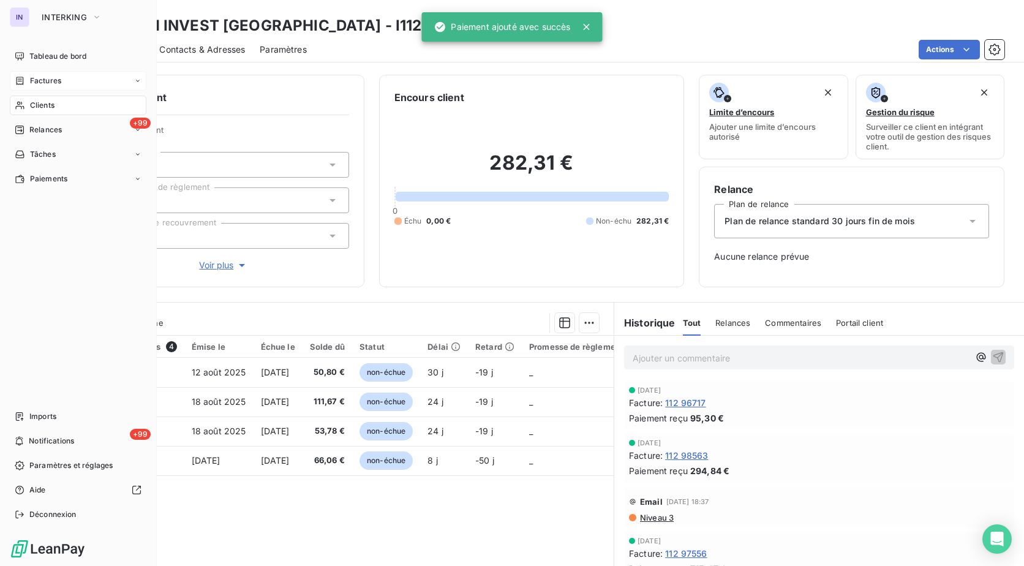
click at [30, 81] on span "Factures" at bounding box center [45, 80] width 31 height 11
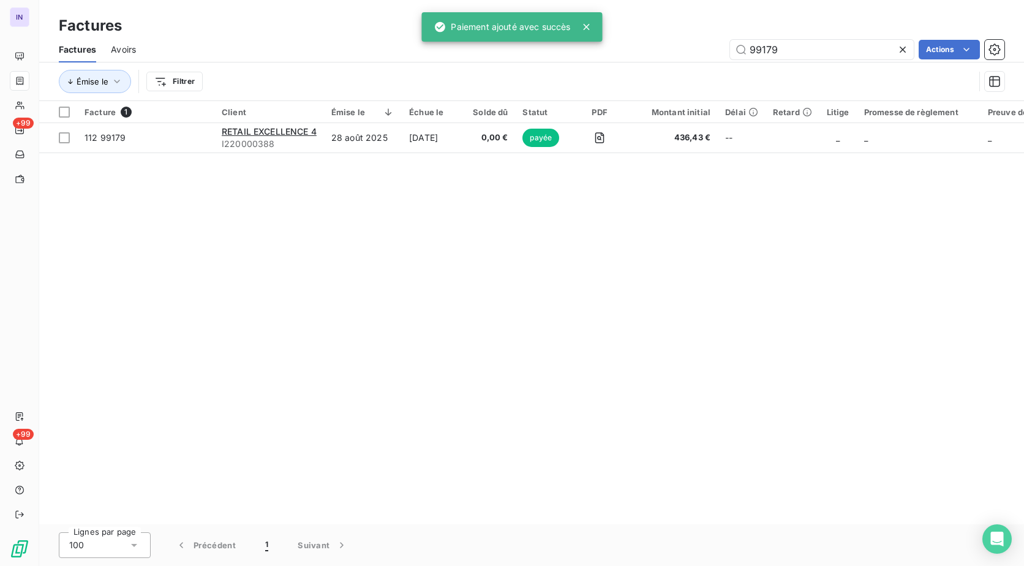
drag, startPoint x: 777, startPoint y: 45, endPoint x: 719, endPoint y: 40, distance: 57.8
click at [719, 40] on div "99179 Actions" at bounding box center [578, 50] width 854 height 20
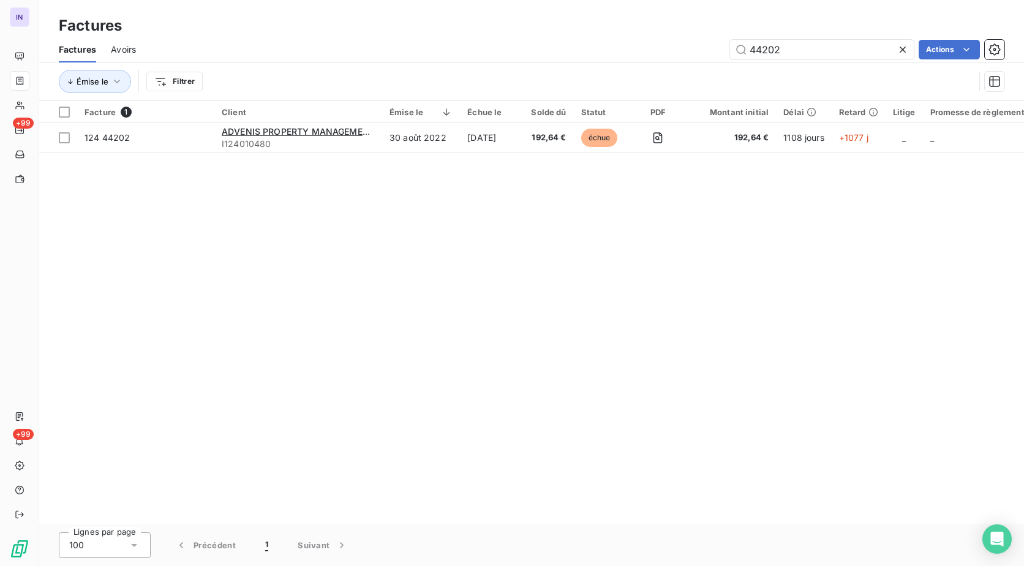
type input "44202"
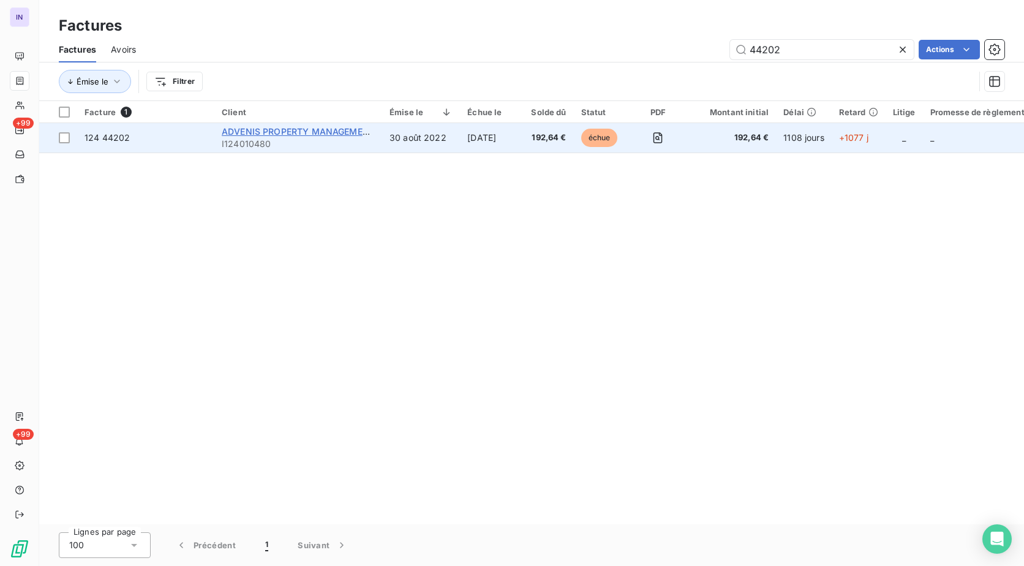
click at [356, 130] on span "ADVENIS PROPERTY MANAGEMENT" at bounding box center [298, 131] width 153 height 10
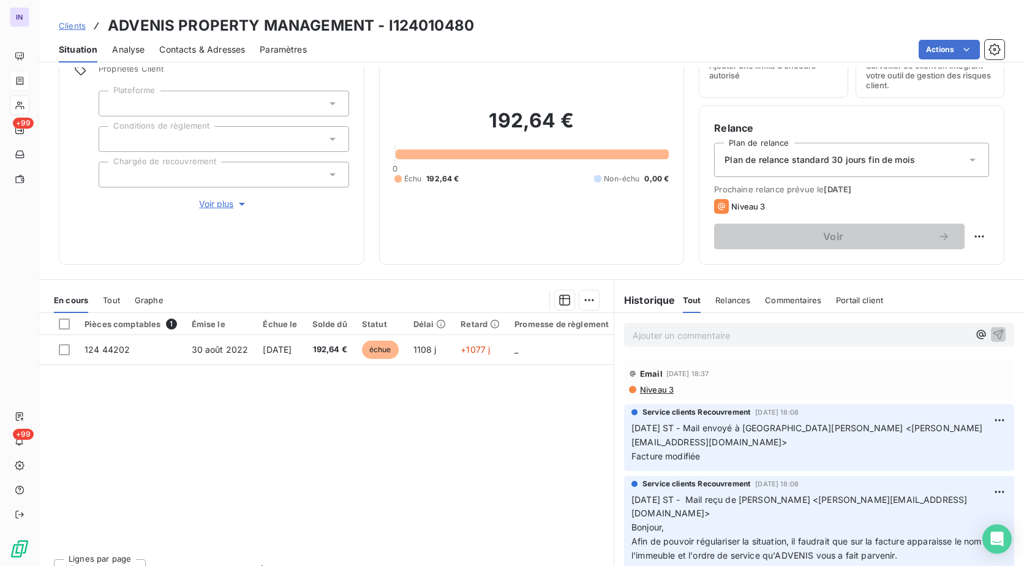
scroll to position [81, 0]
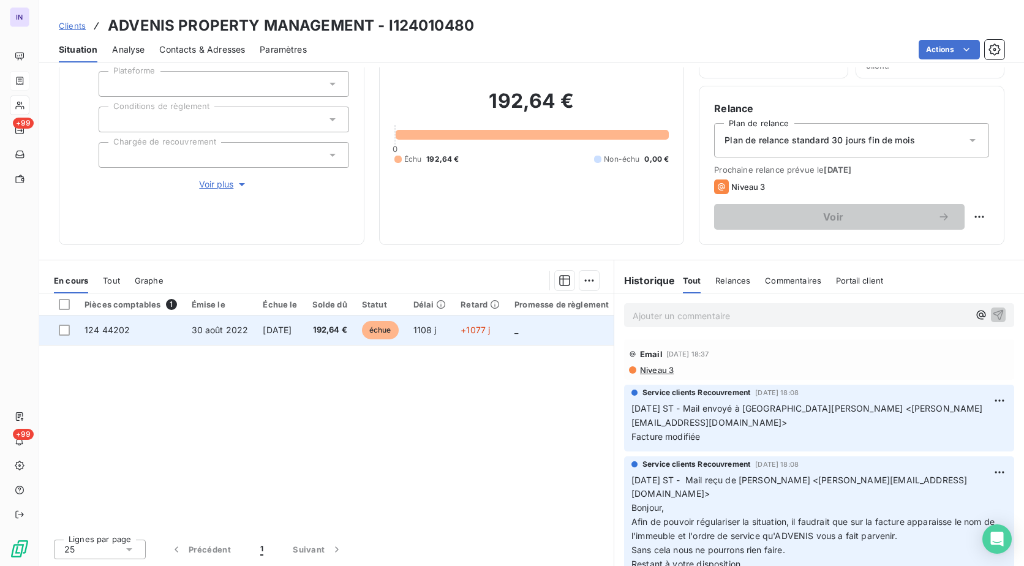
click at [248, 335] on td "30 août 2022" at bounding box center [220, 330] width 72 height 29
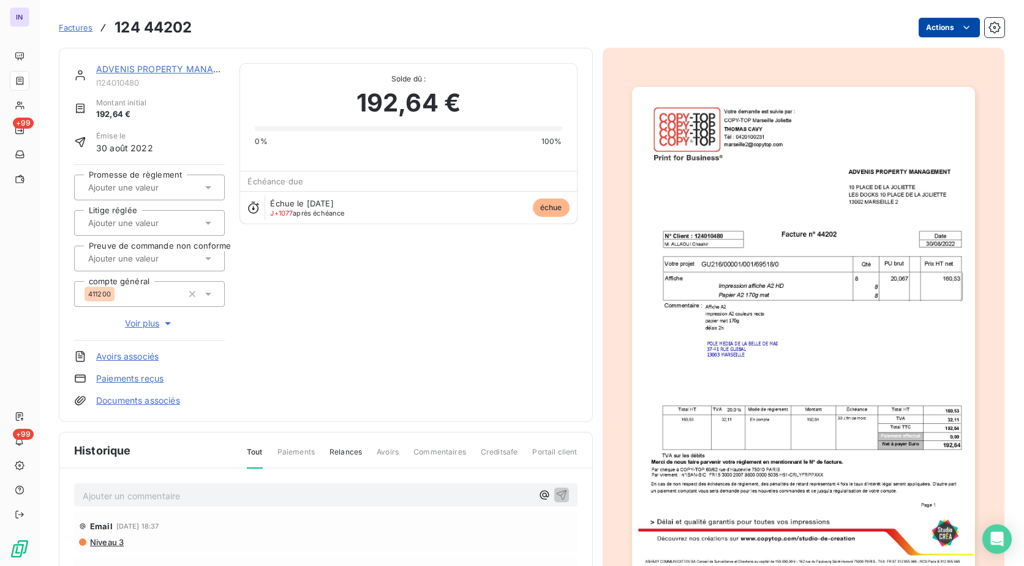
click at [918, 30] on html "IN +99 +99 Factures 124 44202 Actions ADVENIS PROPERTY MANAGEMENT I124010480 Mo…" at bounding box center [512, 283] width 1024 height 566
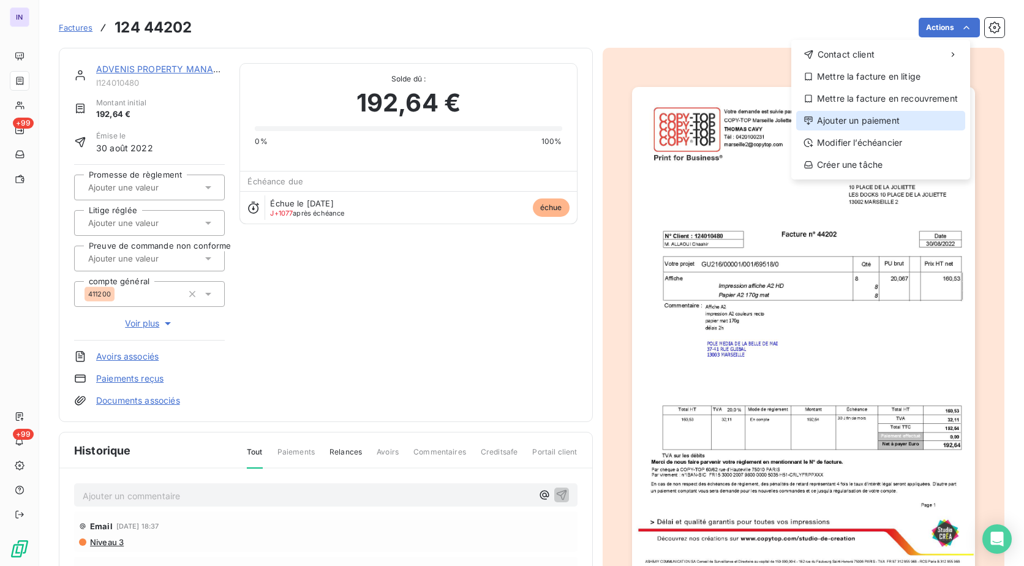
click at [866, 118] on div "Ajouter un paiement" at bounding box center [880, 121] width 169 height 20
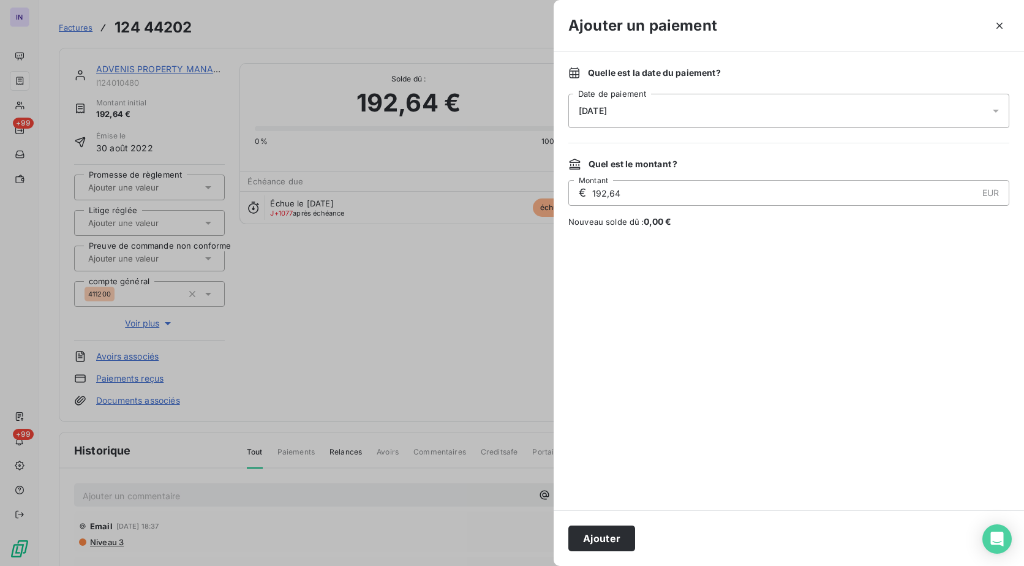
click at [693, 99] on div "[DATE]" at bounding box center [789, 111] width 441 height 34
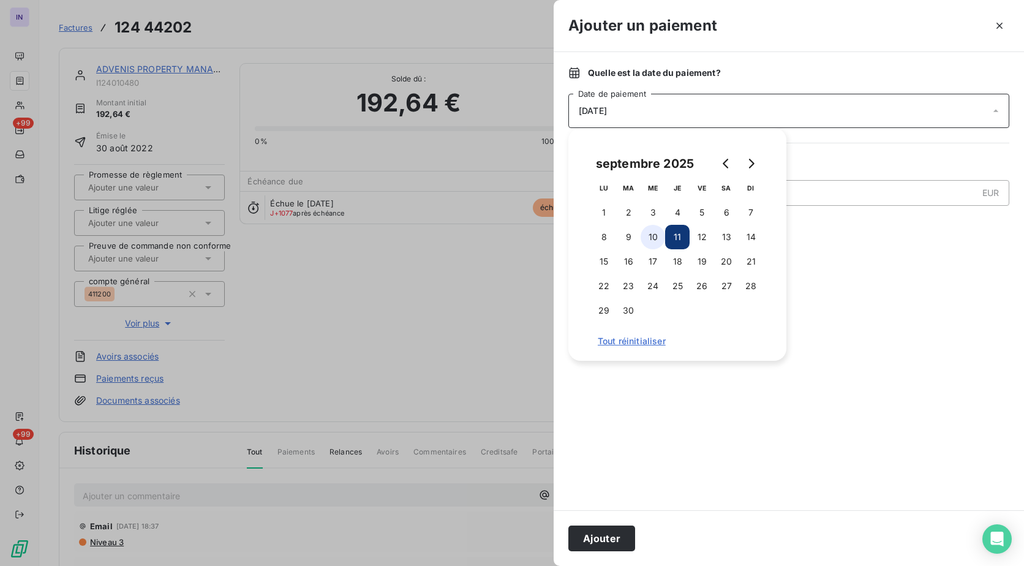
click at [659, 236] on button "10" at bounding box center [653, 237] width 25 height 25
click at [597, 534] on button "Ajouter" at bounding box center [602, 539] width 67 height 26
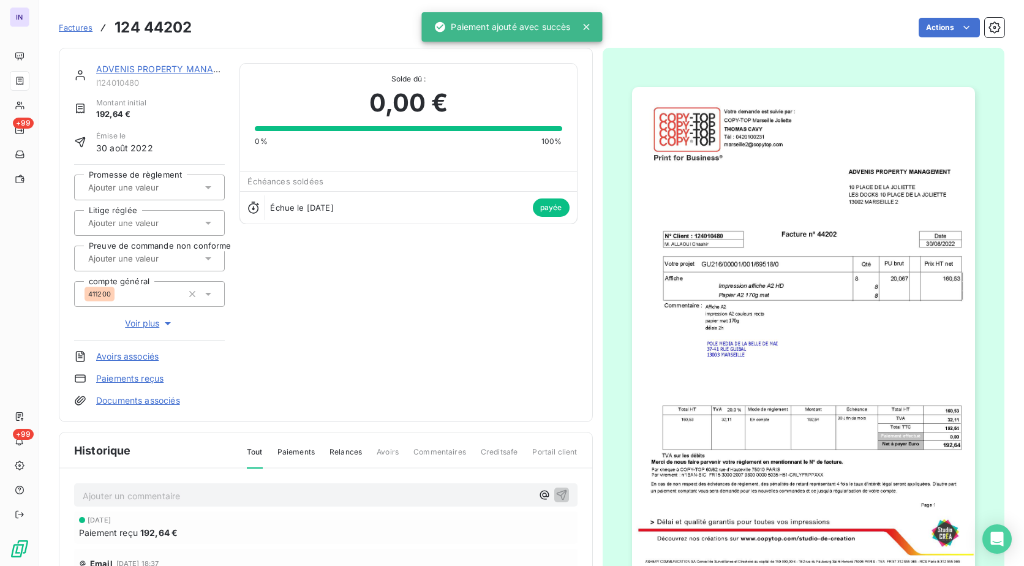
click at [167, 64] on link "ADVENIS PROPERTY MANAGEMENT" at bounding box center [173, 69] width 154 height 10
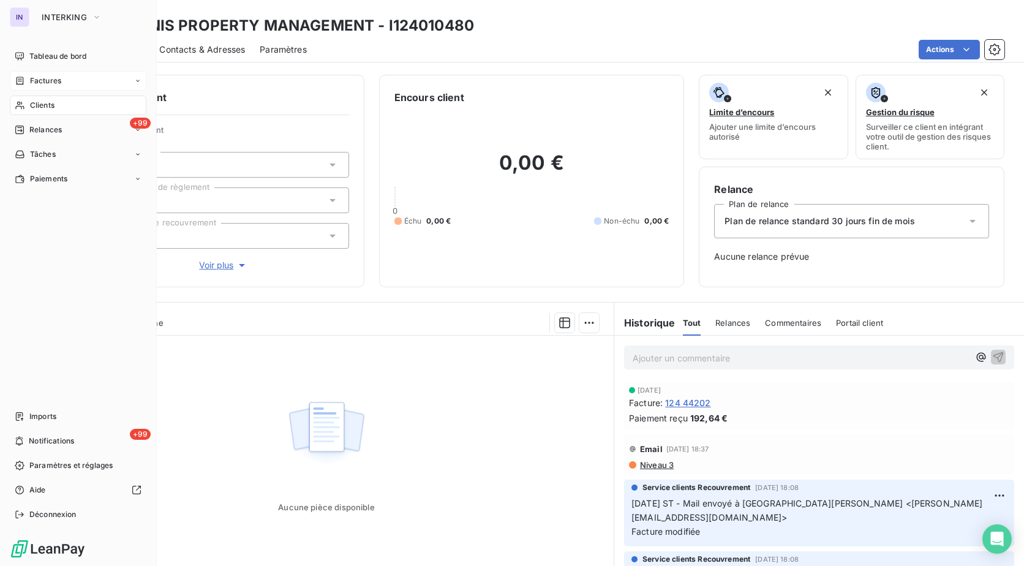
click at [45, 78] on span "Factures" at bounding box center [45, 80] width 31 height 11
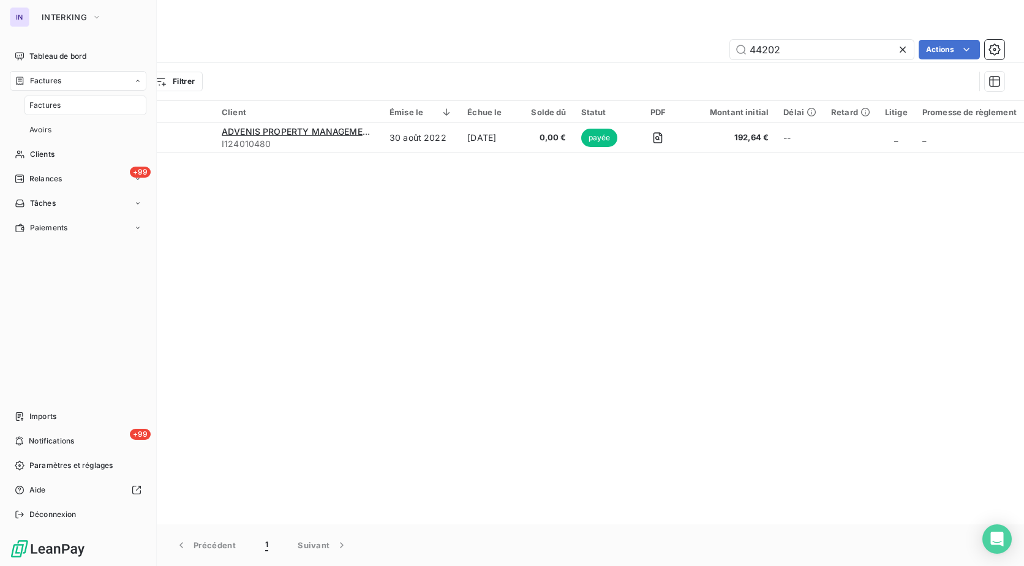
click at [56, 106] on span "Factures" at bounding box center [44, 105] width 31 height 11
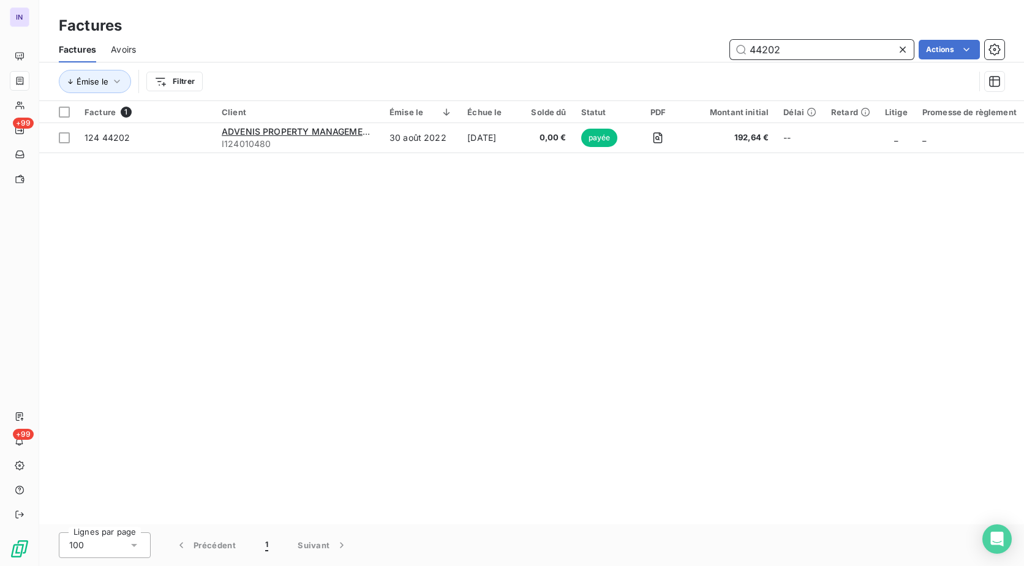
drag, startPoint x: 785, startPoint y: 48, endPoint x: 714, endPoint y: 51, distance: 71.1
click at [715, 51] on div "44202 Actions" at bounding box center [578, 50] width 854 height 20
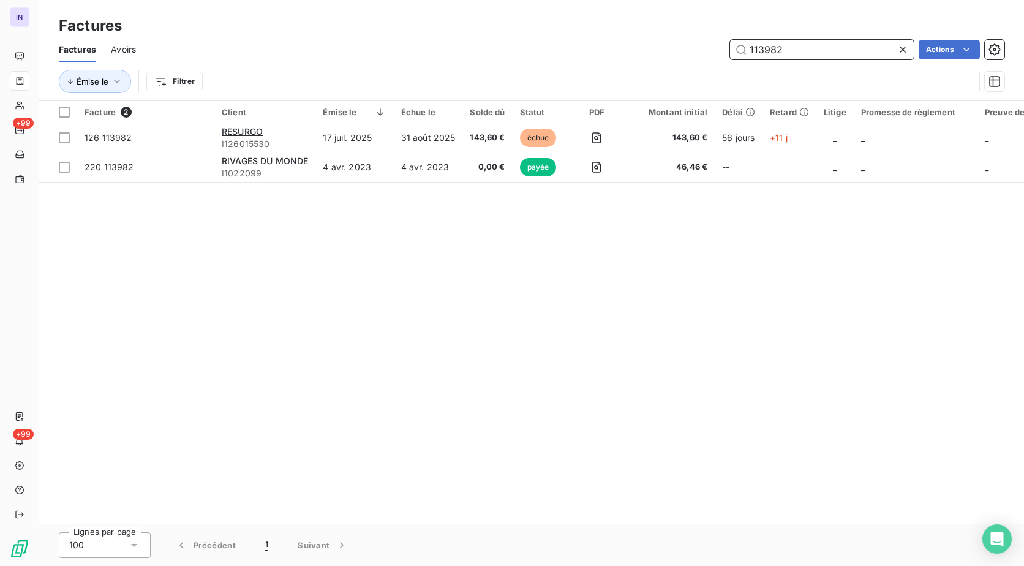
type input "113982"
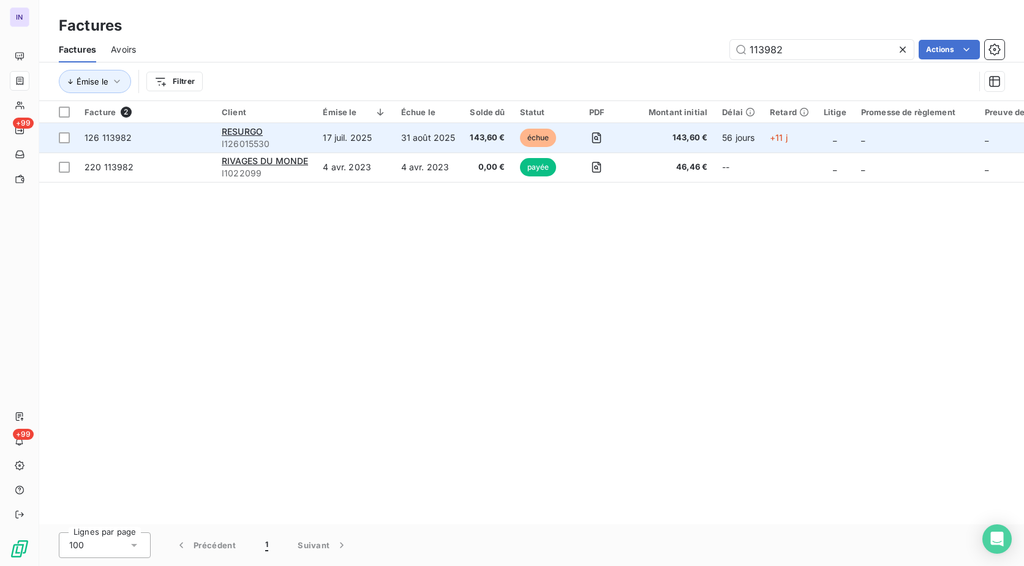
click at [393, 135] on td "17 juil. 2025" at bounding box center [355, 137] width 78 height 29
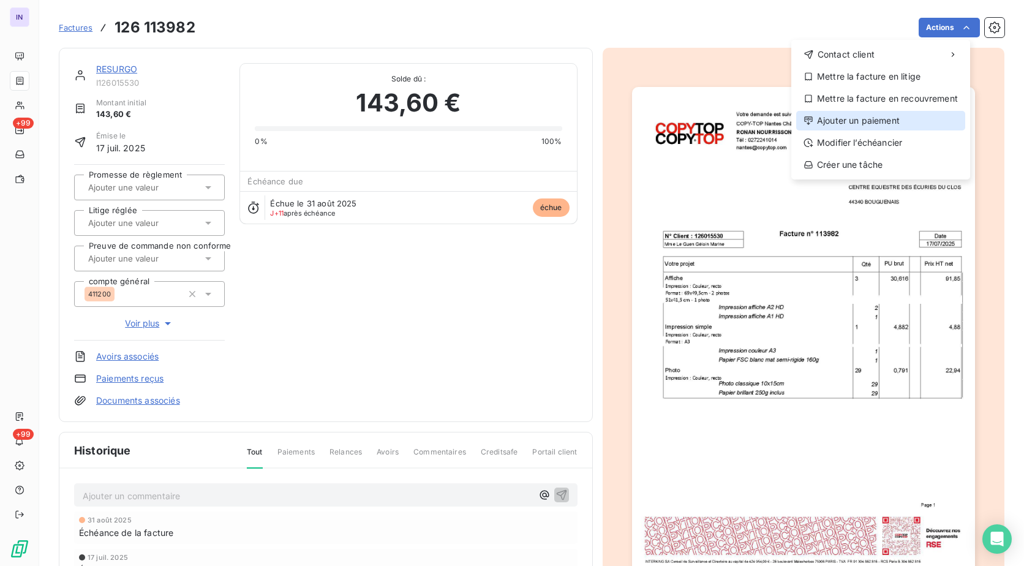
click at [877, 117] on div "Ajouter un paiement" at bounding box center [880, 121] width 169 height 20
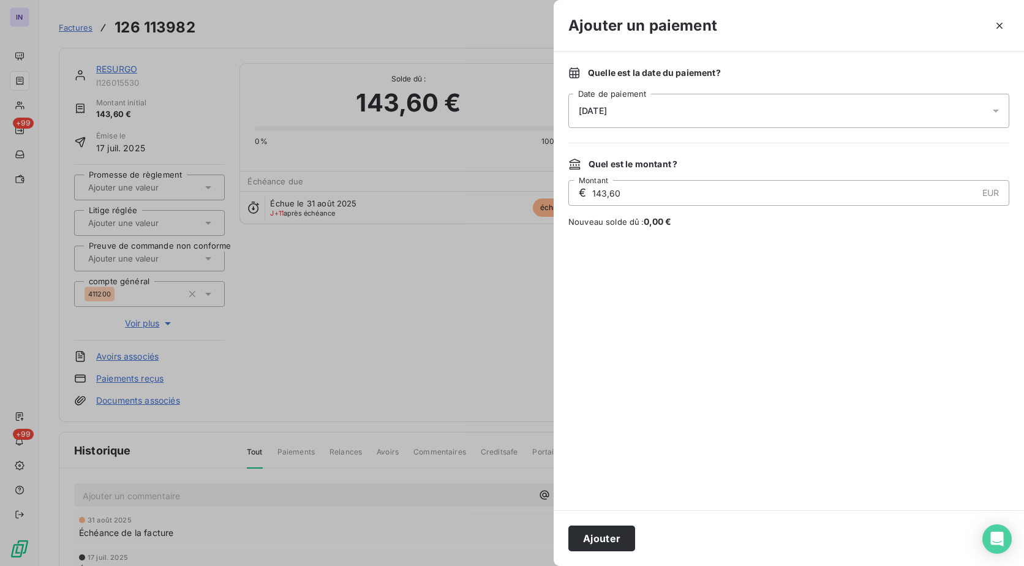
click at [747, 111] on div "[DATE]" at bounding box center [789, 111] width 441 height 34
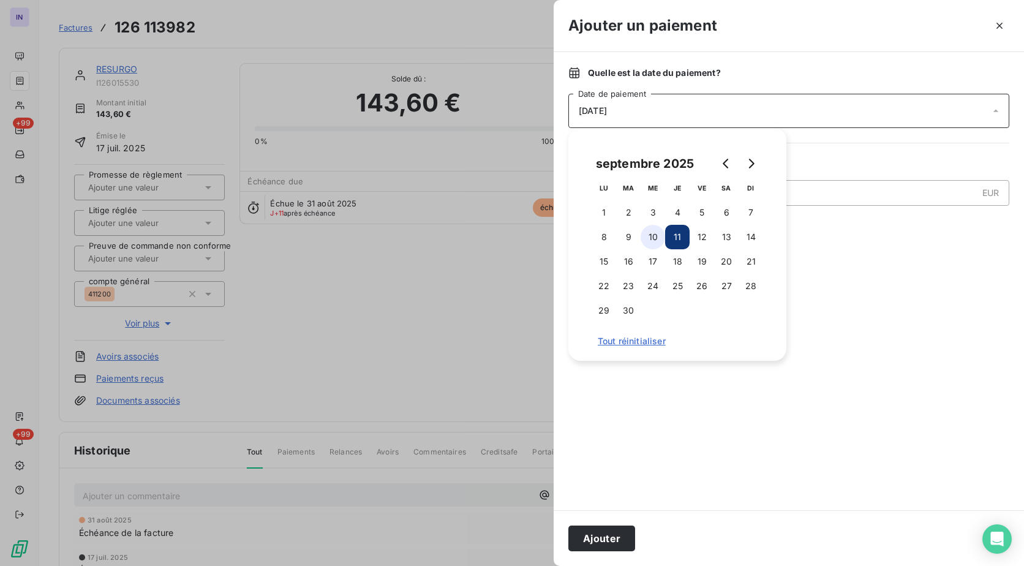
click at [654, 234] on button "10" at bounding box center [653, 237] width 25 height 25
click at [591, 543] on button "Ajouter" at bounding box center [602, 539] width 67 height 26
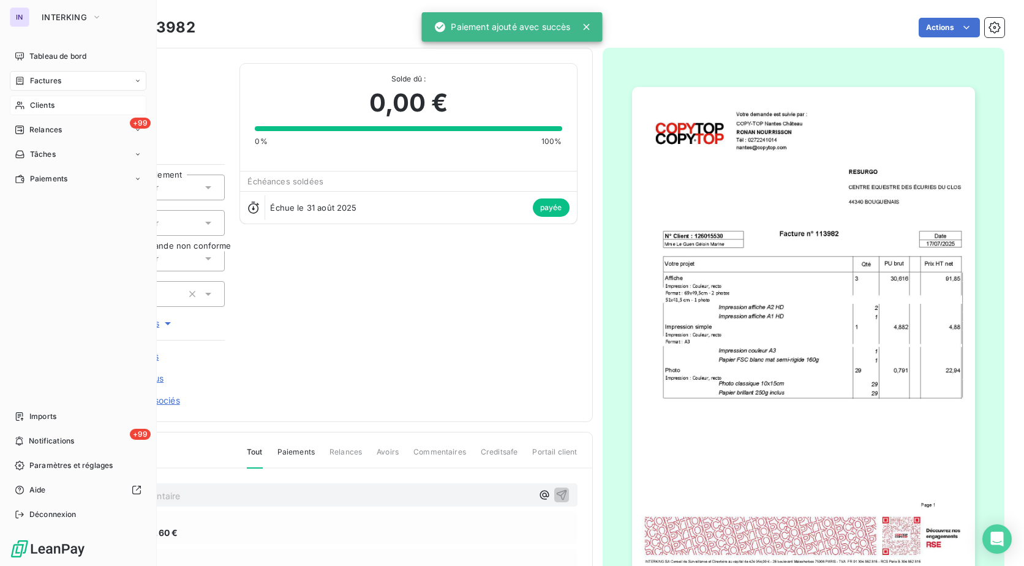
click at [44, 100] on span "Clients" at bounding box center [42, 105] width 25 height 11
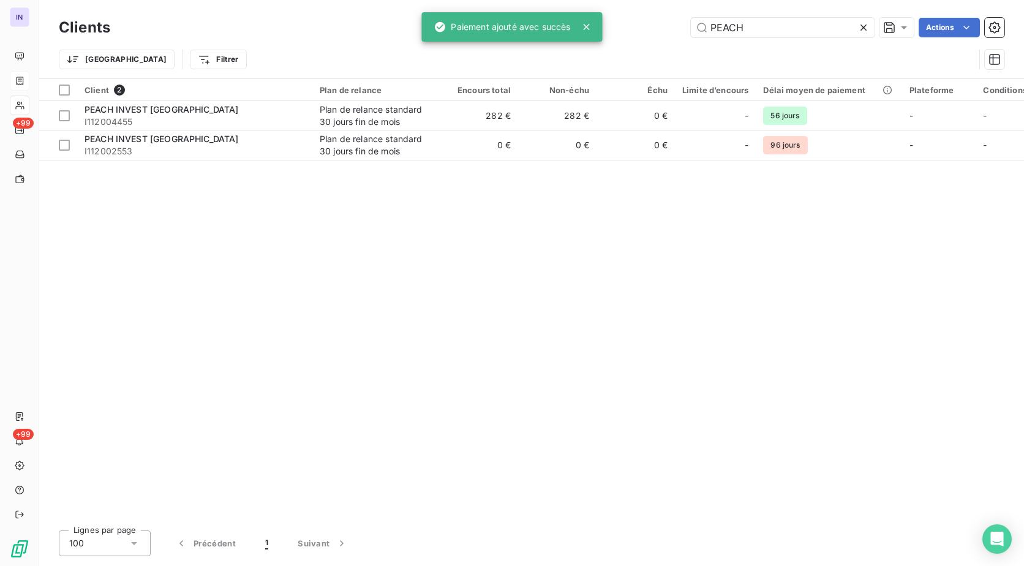
drag, startPoint x: 742, startPoint y: 28, endPoint x: 459, endPoint y: 40, distance: 283.3
click at [459, 40] on div "IN +99 +99 Clients PEACH Actions Trier Filtrer Client 2 Plan de relance Encours…" at bounding box center [512, 283] width 1024 height 566
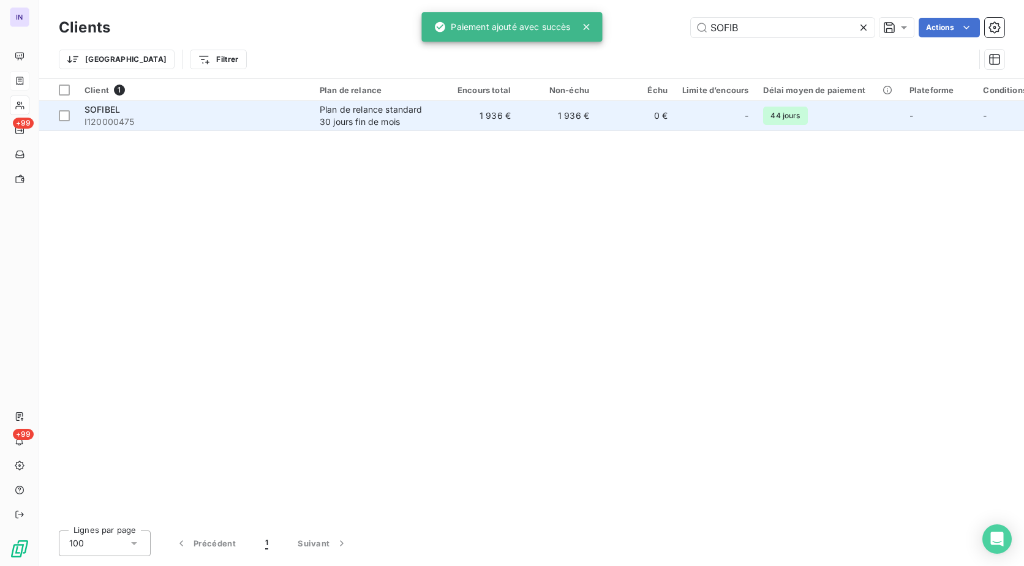
type input "SOFIB"
click at [323, 117] on div "Plan de relance standard 30 jours fin de mois" at bounding box center [376, 116] width 113 height 25
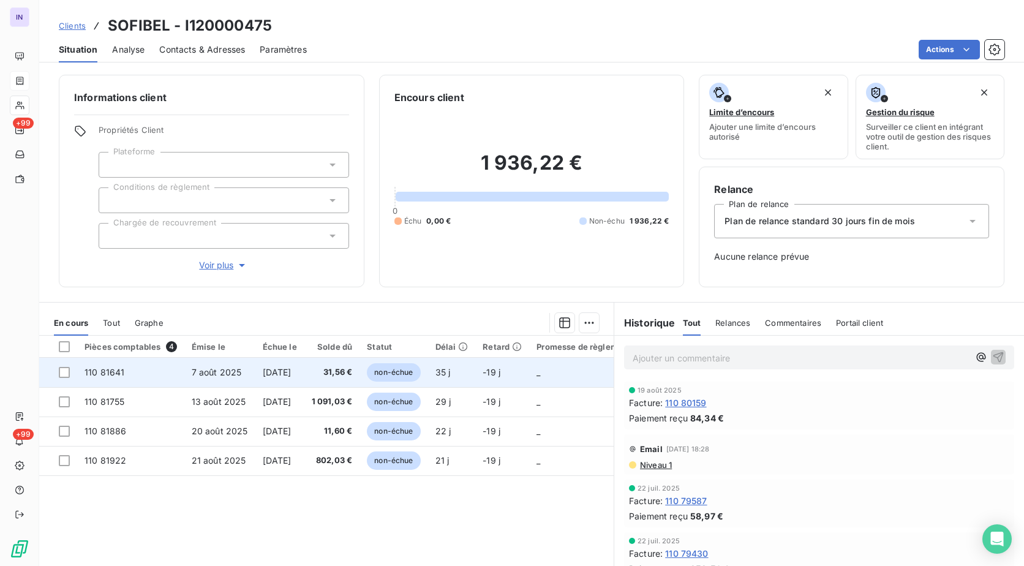
click at [267, 378] on td "[DATE]" at bounding box center [279, 372] width 49 height 29
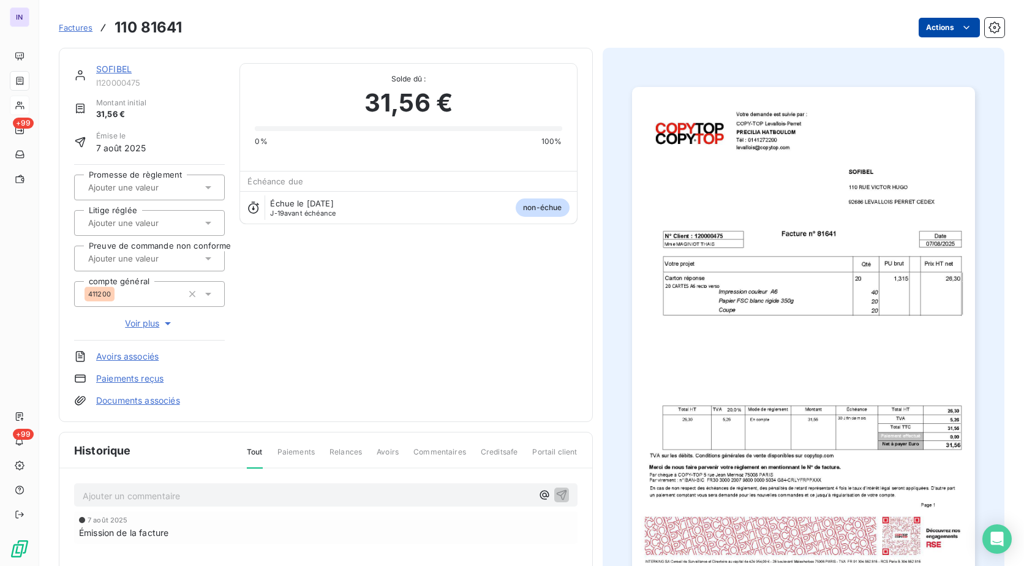
click at [948, 21] on html "IN +99 +99 Factures 110 81641 Actions SOFIBEL I120000475 Montant initial 31,56 …" at bounding box center [512, 283] width 1024 height 566
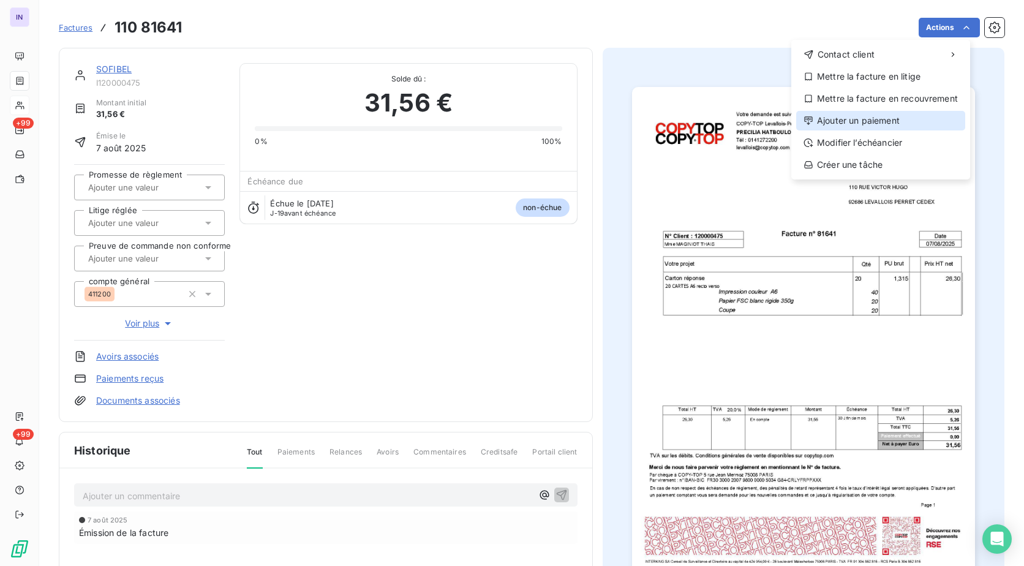
click at [871, 124] on div "Ajouter un paiement" at bounding box center [880, 121] width 169 height 20
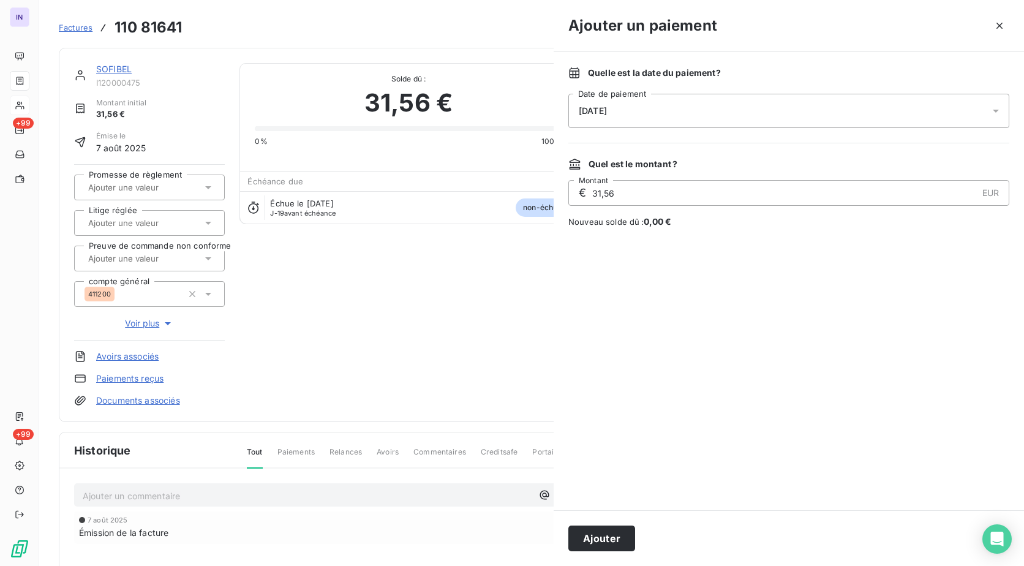
click at [707, 105] on div "[DATE]" at bounding box center [789, 111] width 441 height 34
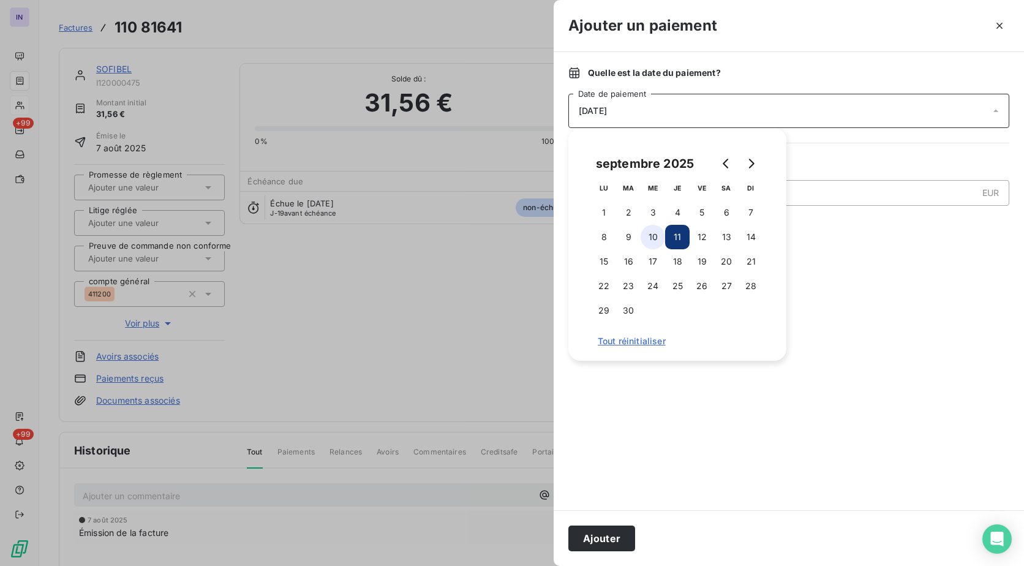
click at [645, 233] on button "10" at bounding box center [653, 237] width 25 height 25
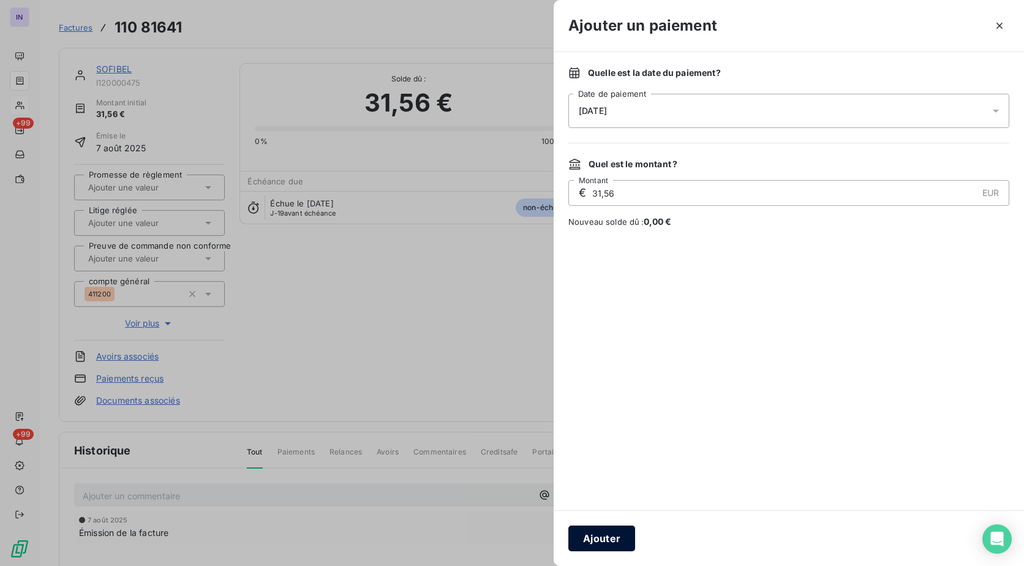
click at [605, 534] on button "Ajouter" at bounding box center [602, 539] width 67 height 26
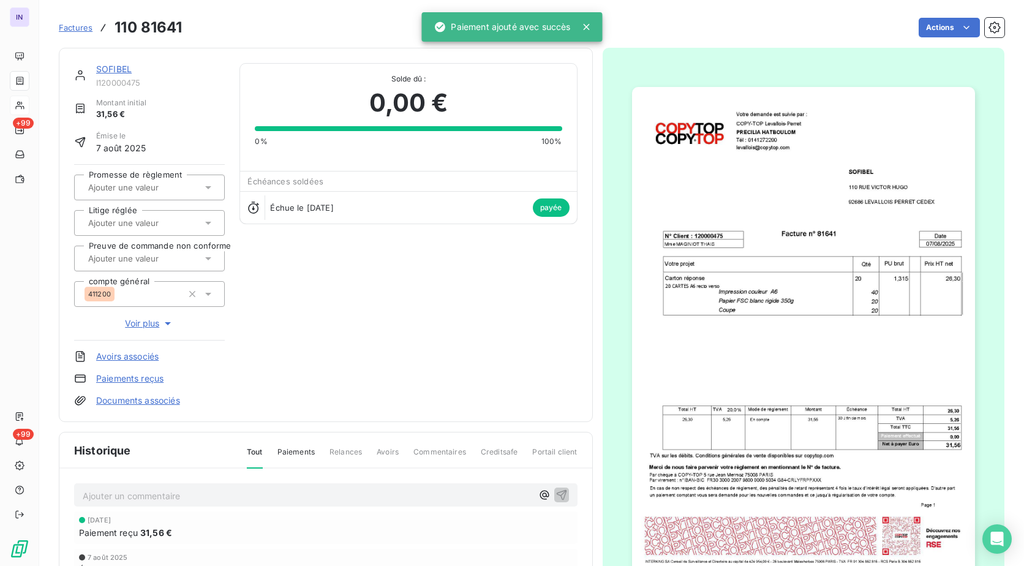
click at [105, 73] on link "SOFIBEL" at bounding box center [114, 69] width 36 height 10
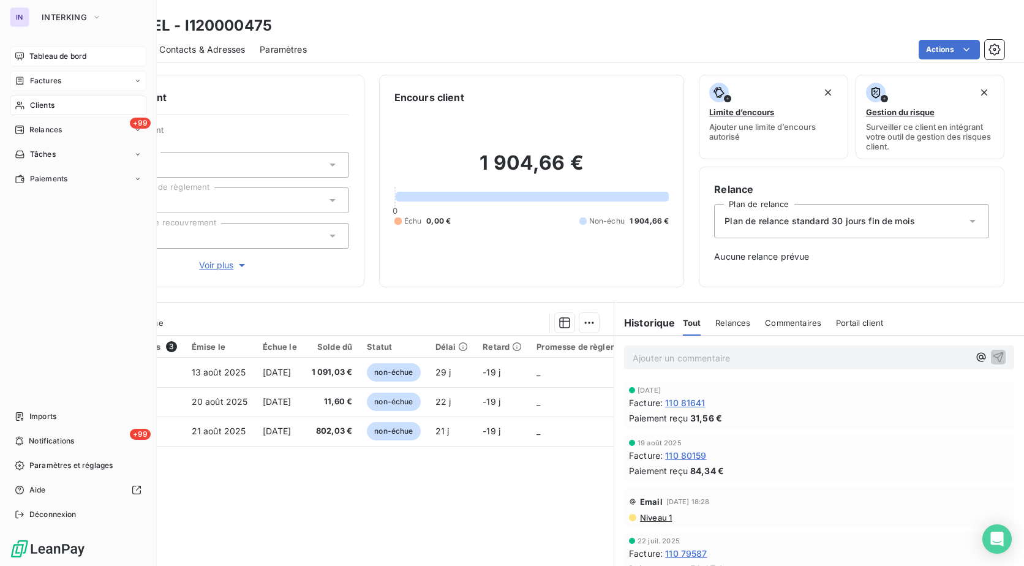
click at [51, 57] on span "Tableau de bord" at bounding box center [57, 56] width 57 height 11
